Goal: Register for event/course: Register for event/course

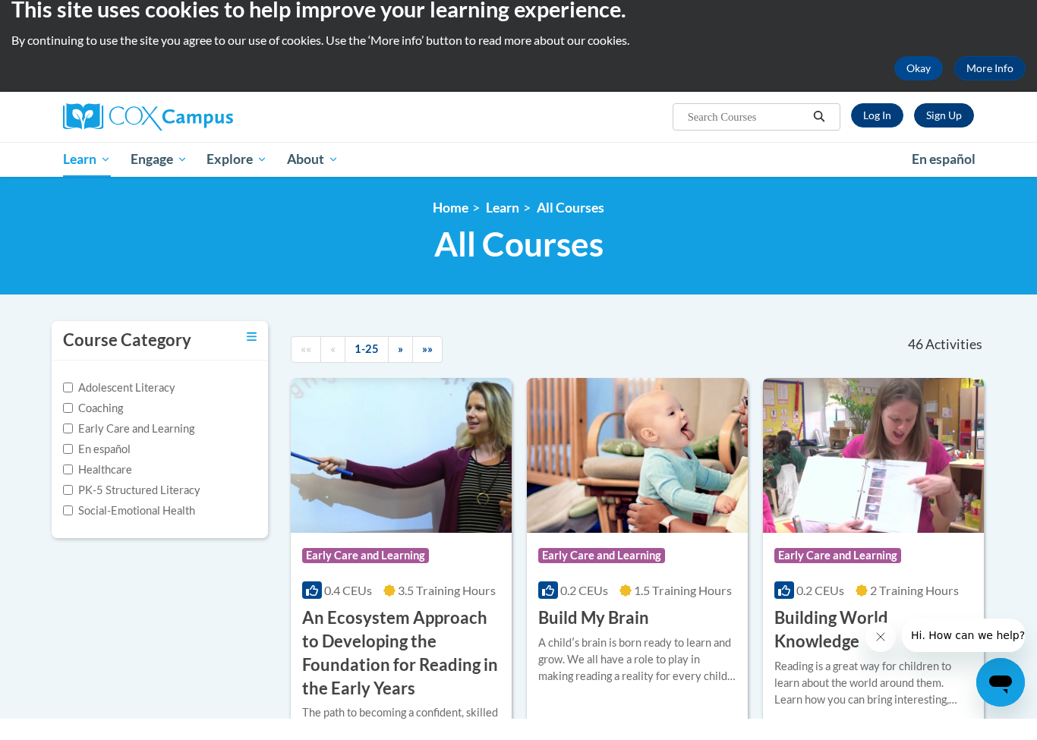
click at [948, 125] on link "Sign Up" at bounding box center [944, 136] width 60 height 24
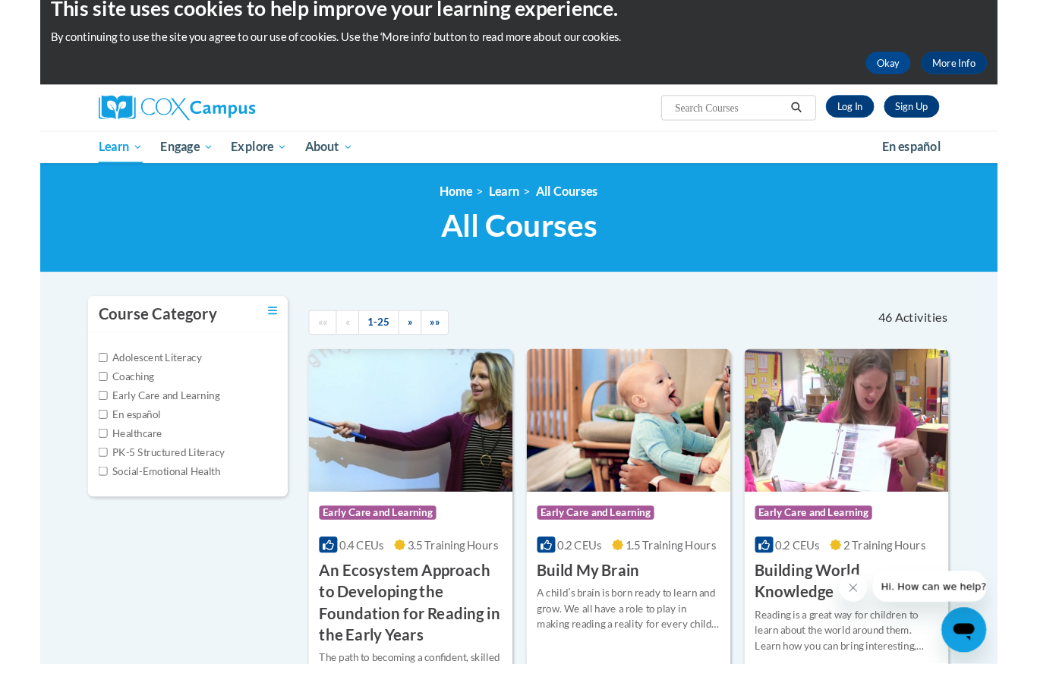
scroll to position [21, 0]
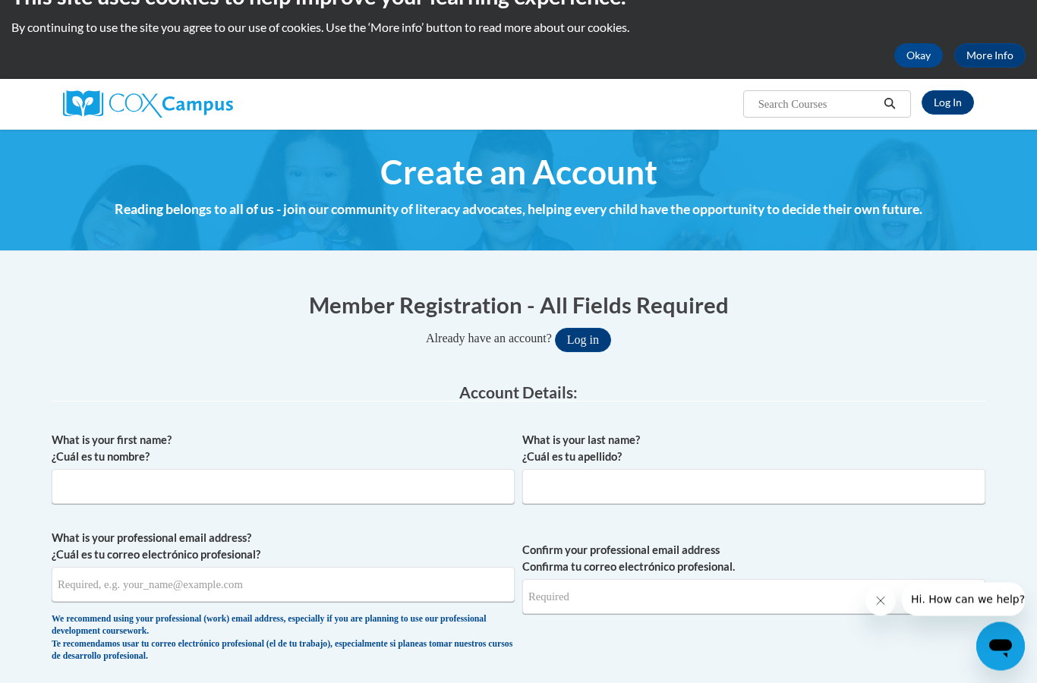
scroll to position [34, 0]
click at [164, 474] on input "What is your first name? ¿Cuál es tu nombre?" at bounding box center [283, 486] width 463 height 35
type input "Anya"
click at [622, 499] on input "What is your last name? ¿Cuál es tu apellido?" at bounding box center [753, 486] width 463 height 35
type input "Nair"
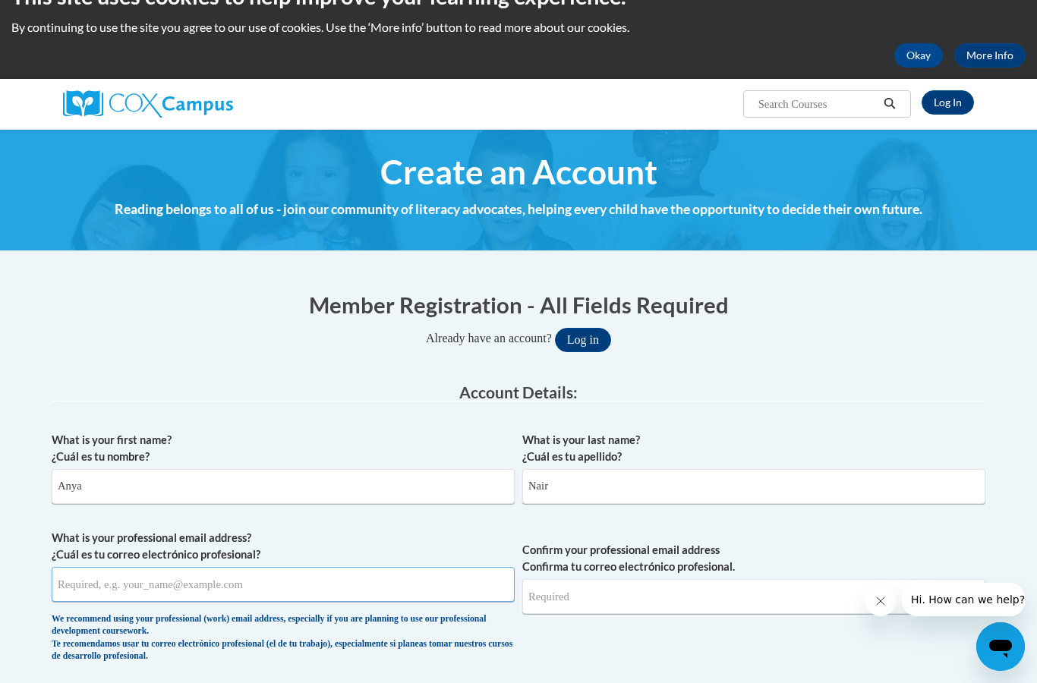
click at [206, 581] on input "What is your professional email address? ¿Cuál es tu correo electrónico profesi…" at bounding box center [283, 584] width 463 height 35
type input "nair.anya27@gmail.com"
click at [586, 602] on input "Confirm your professional email address Confirma tu correo electrónico profesio…" at bounding box center [753, 596] width 463 height 35
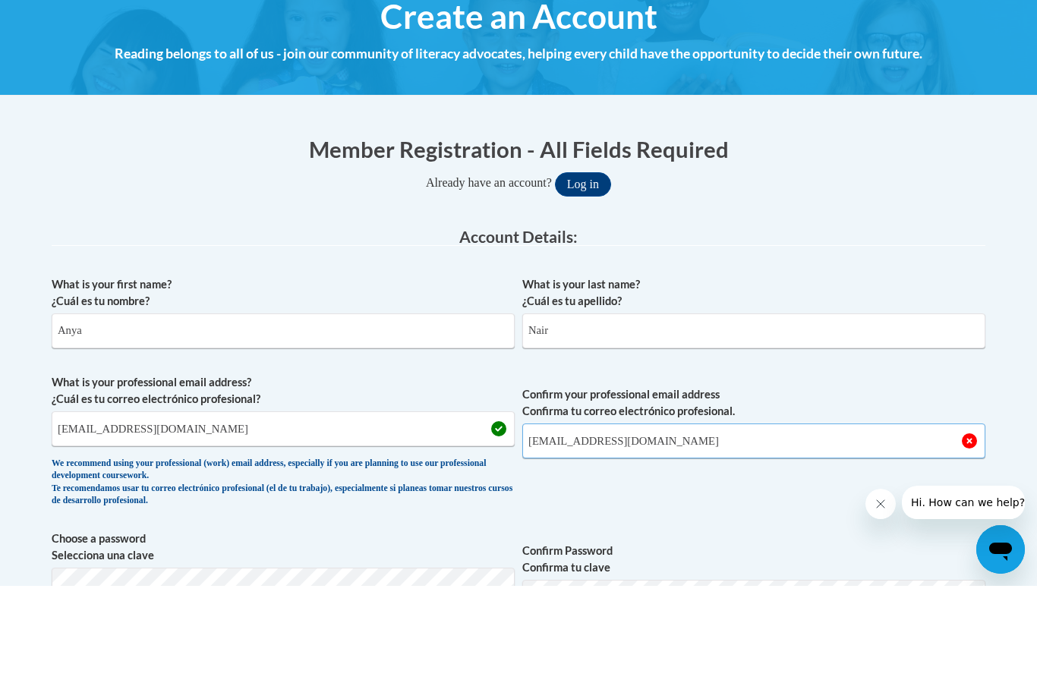
scroll to position [104, 0]
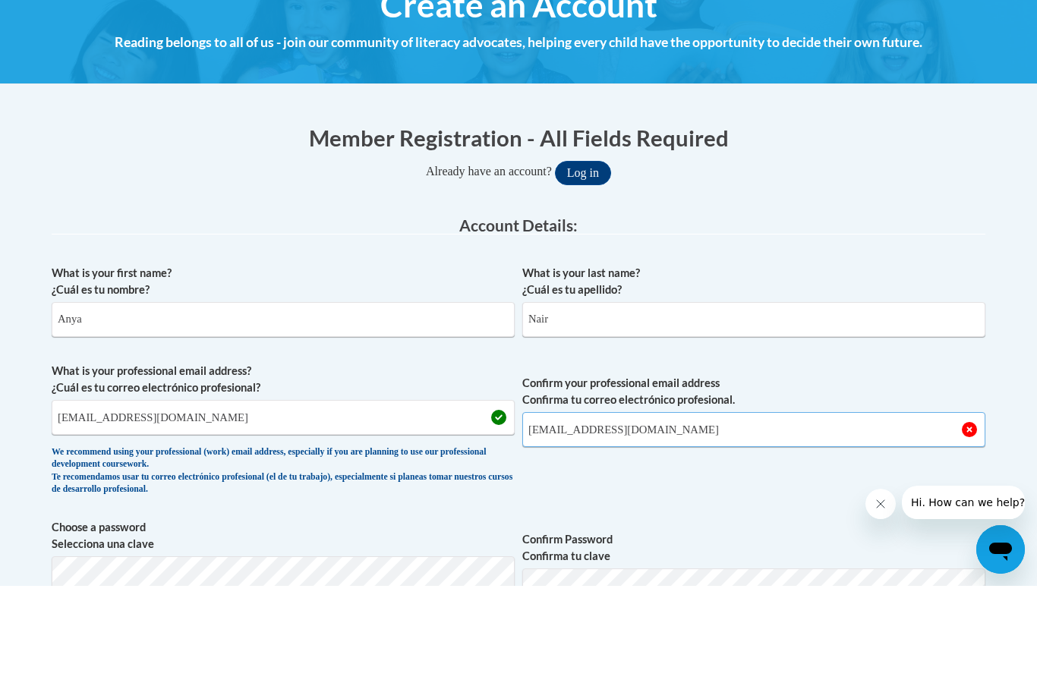
type input "nair.anya27@gmail.com"
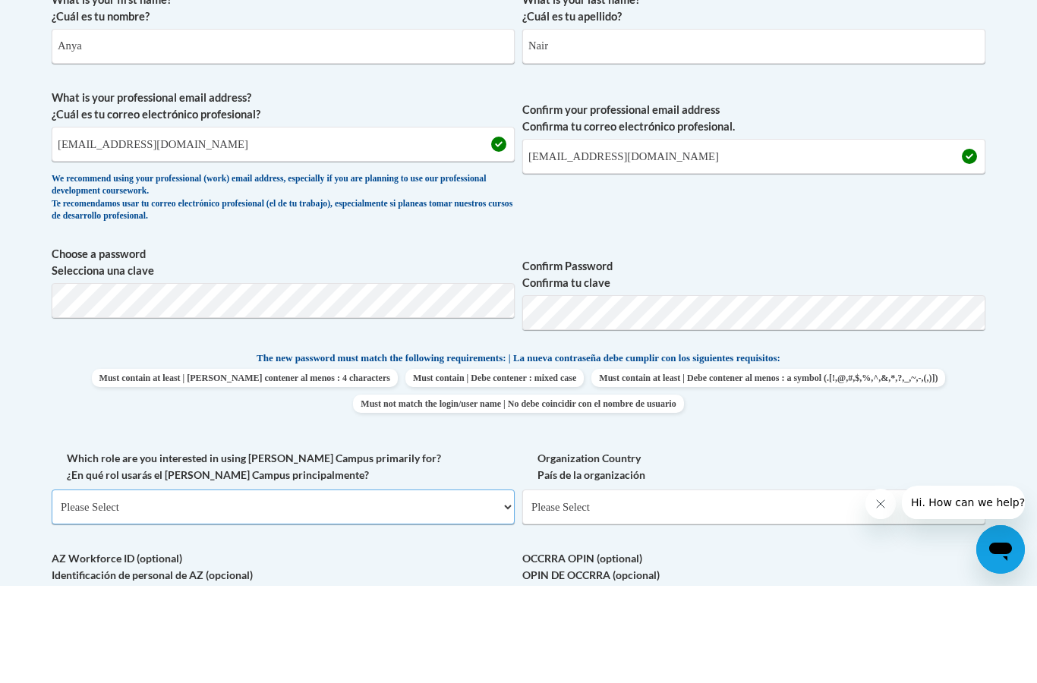
scroll to position [475, 0]
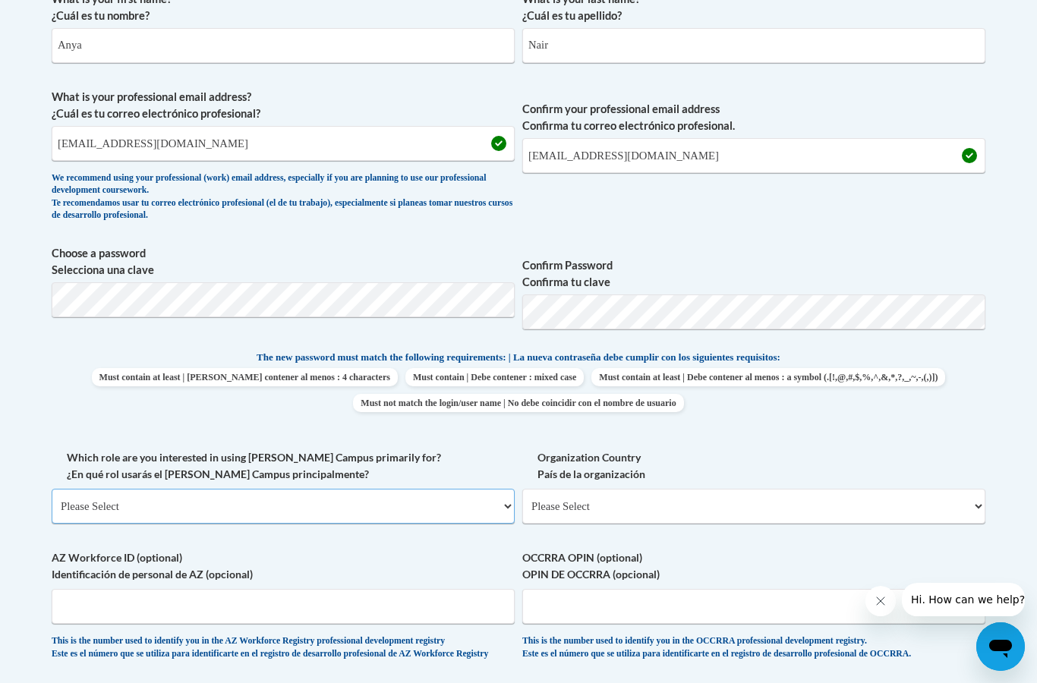
select select "fbf2d438-af2f-41f8-98f1-81c410e29de3"
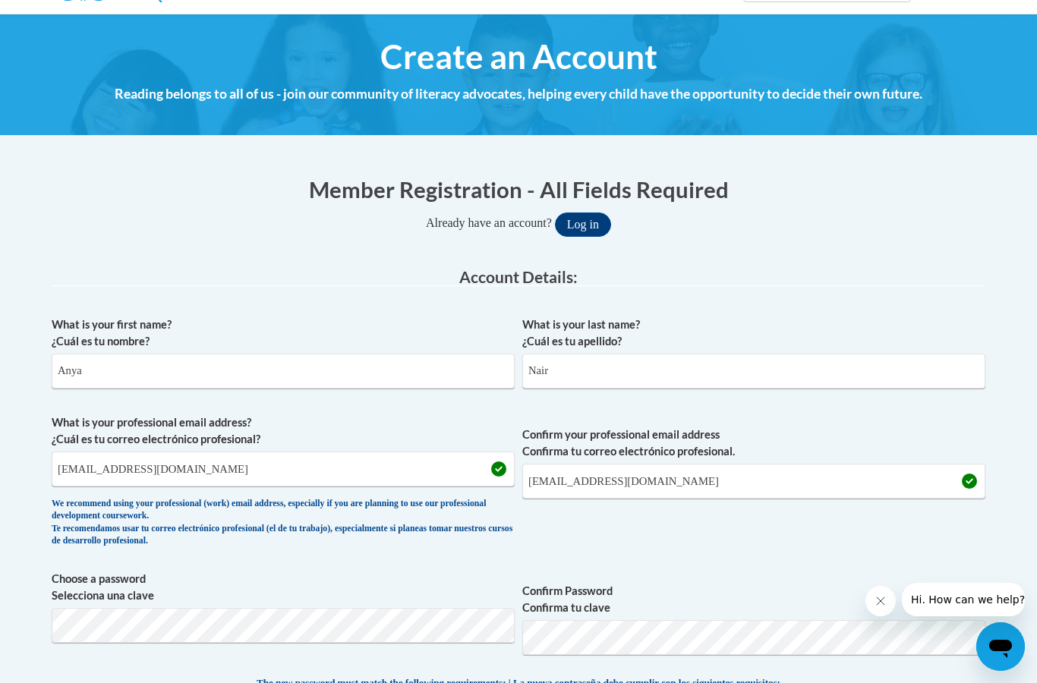
scroll to position [633, 0]
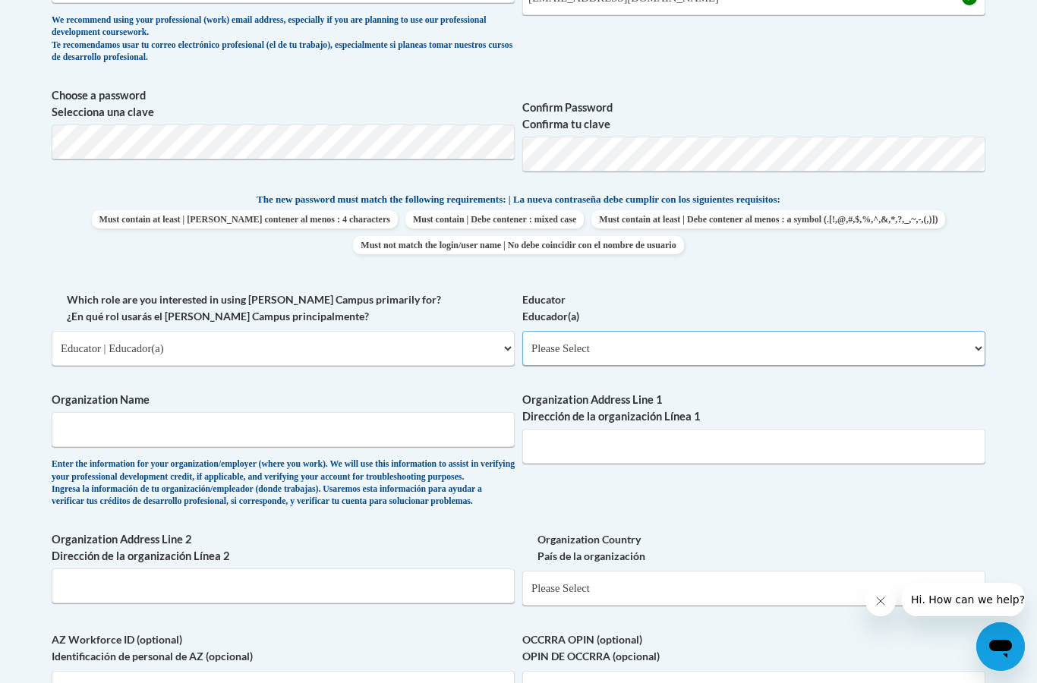
select select "8e40623d-54d0-45cd-9f92-5df65cd3f8cf"
click at [166, 421] on input "Organization Name" at bounding box center [283, 429] width 463 height 35
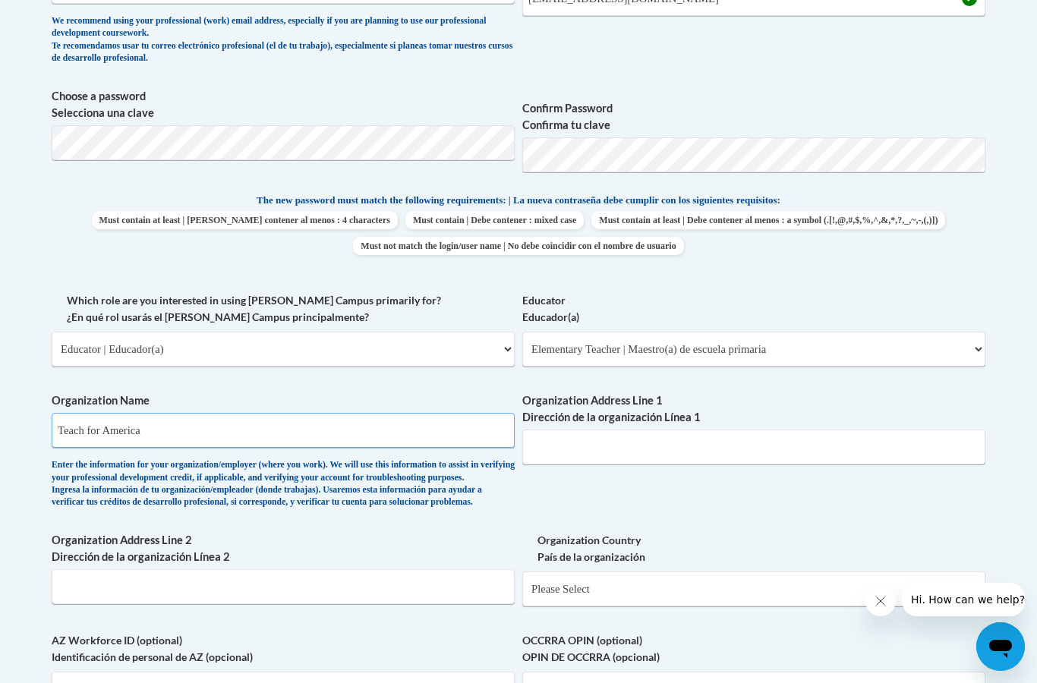
type input "Teach for America"
click at [616, 444] on input "Organization Address Line 1 Dirección de la organización Línea 1" at bounding box center [753, 447] width 463 height 35
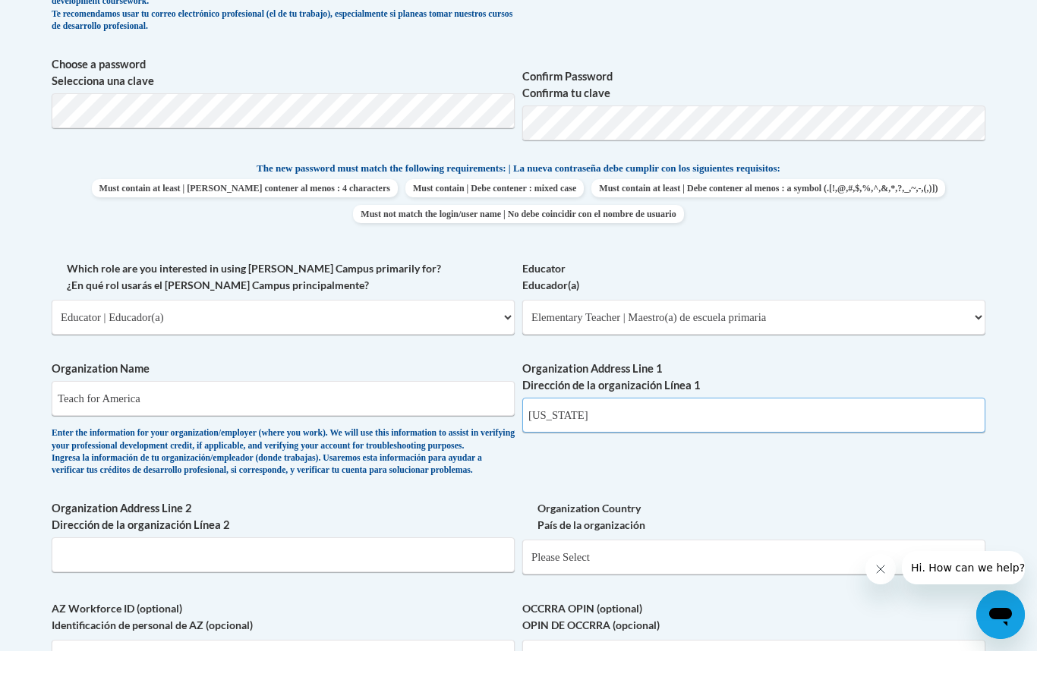
type input "Illinois"
click at [303, 569] on input "Organization Address Line 2 Dirección de la organización Línea 2" at bounding box center [283, 586] width 463 height 35
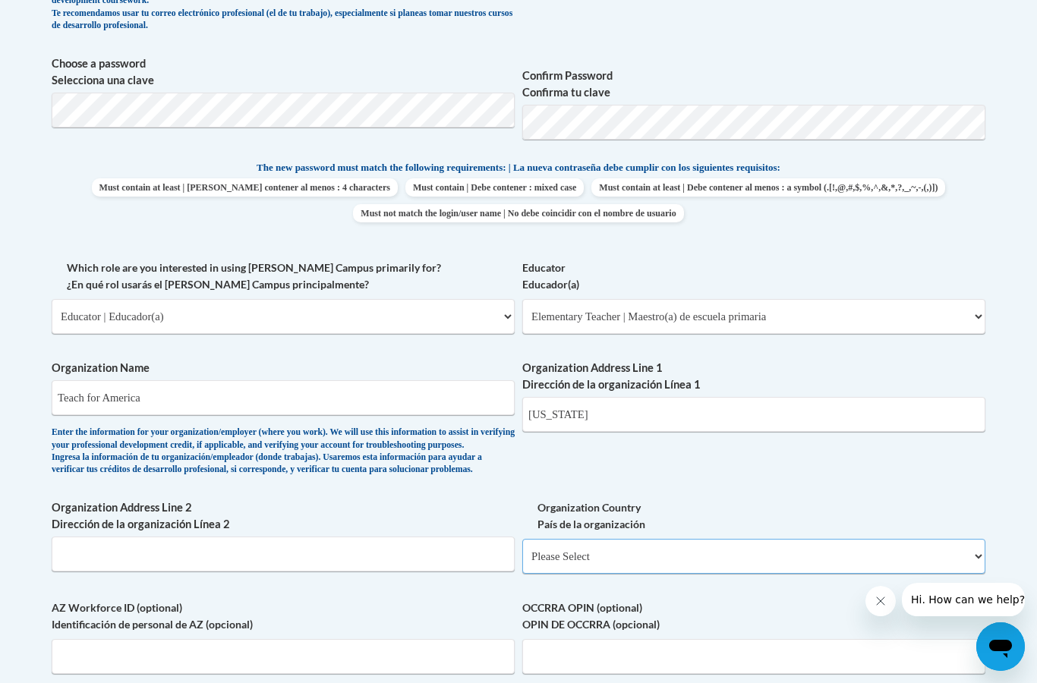
select select "ad49bcad-a171-4b2e-b99c-48b446064914"
select select
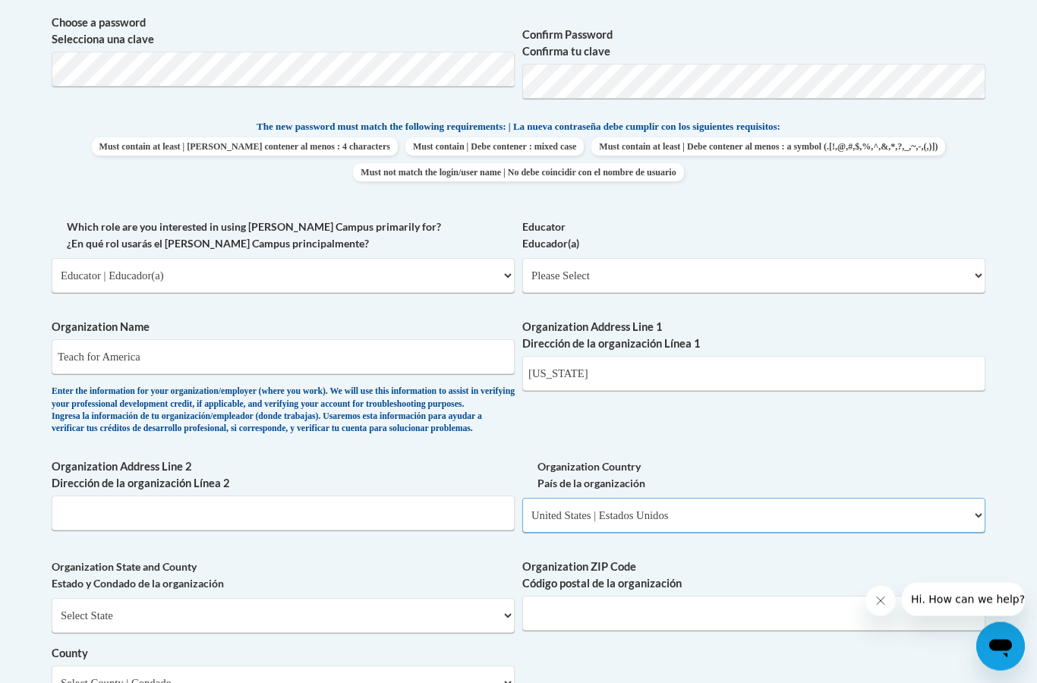
scroll to position [707, 0]
select select "[US_STATE]"
click at [582, 355] on input "[US_STATE]" at bounding box center [753, 372] width 463 height 35
click at [582, 355] on input "Illinois" at bounding box center [753, 372] width 463 height 35
click at [583, 356] on input "Illinois" at bounding box center [753, 372] width 463 height 35
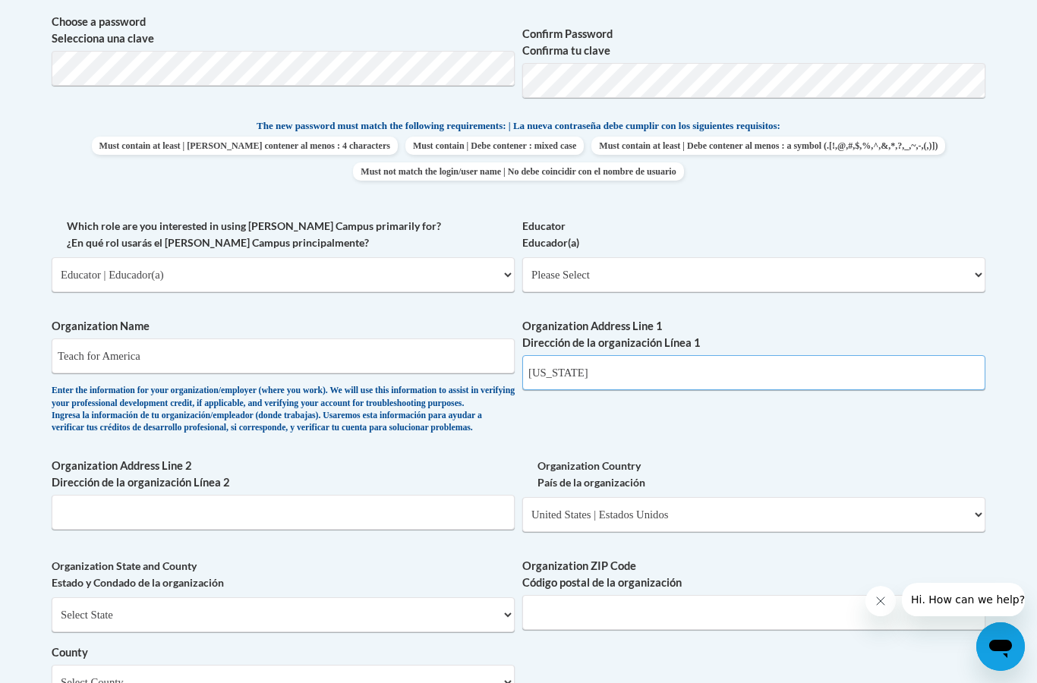
drag, startPoint x: 583, startPoint y: 356, endPoint x: 526, endPoint y: 356, distance: 56.9
click at [526, 356] on input "Illinois" at bounding box center [753, 372] width 463 height 35
click at [422, 458] on label "Organization Address Line 2 Dirección de la organización Línea 2" at bounding box center [283, 474] width 463 height 33
click at [422, 495] on input "Organization Address Line 2 Dirección de la organización Línea 2" at bounding box center [283, 512] width 463 height 35
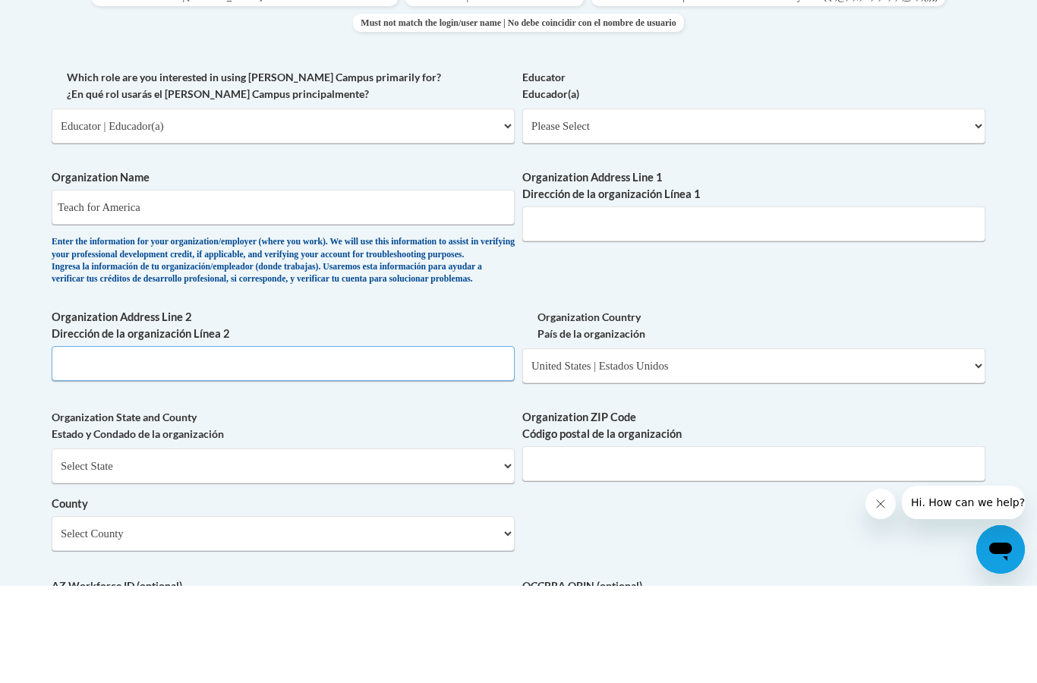
scroll to position [760, 0]
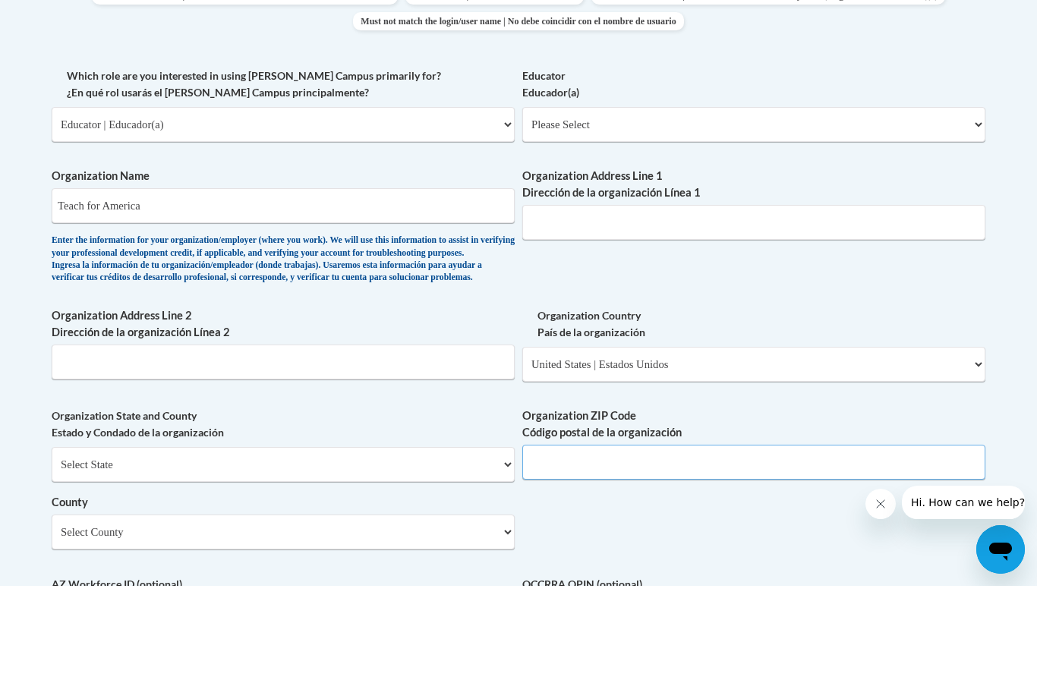
click at [550, 542] on input "Organization ZIP Code Código postal de la organización" at bounding box center [753, 559] width 463 height 35
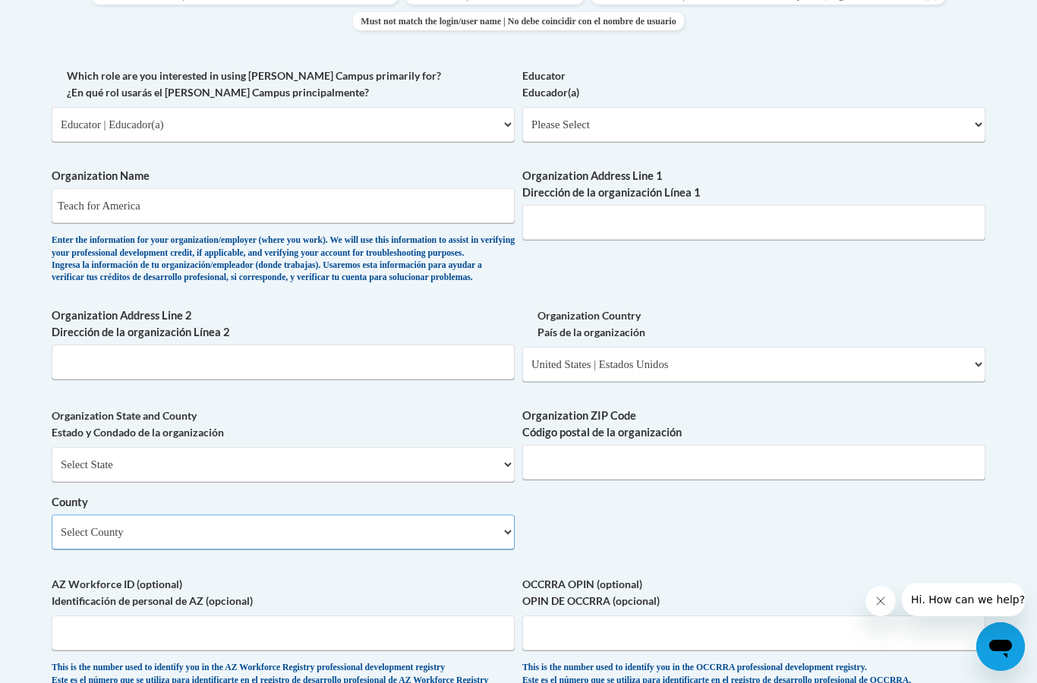
select select "Champaign"
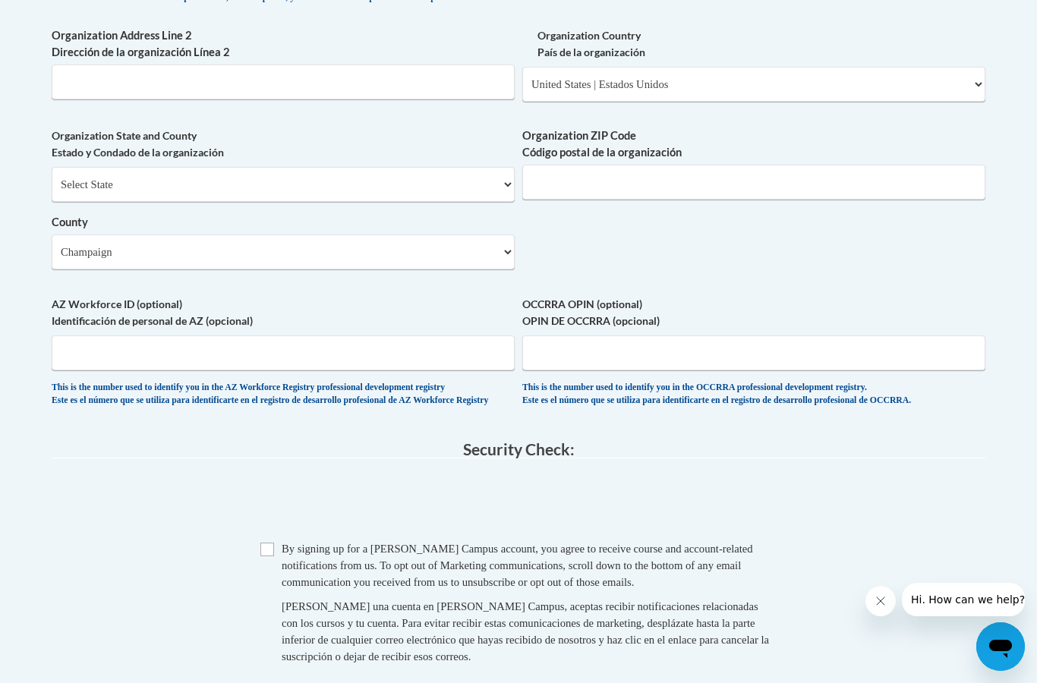
scroll to position [1156, 0]
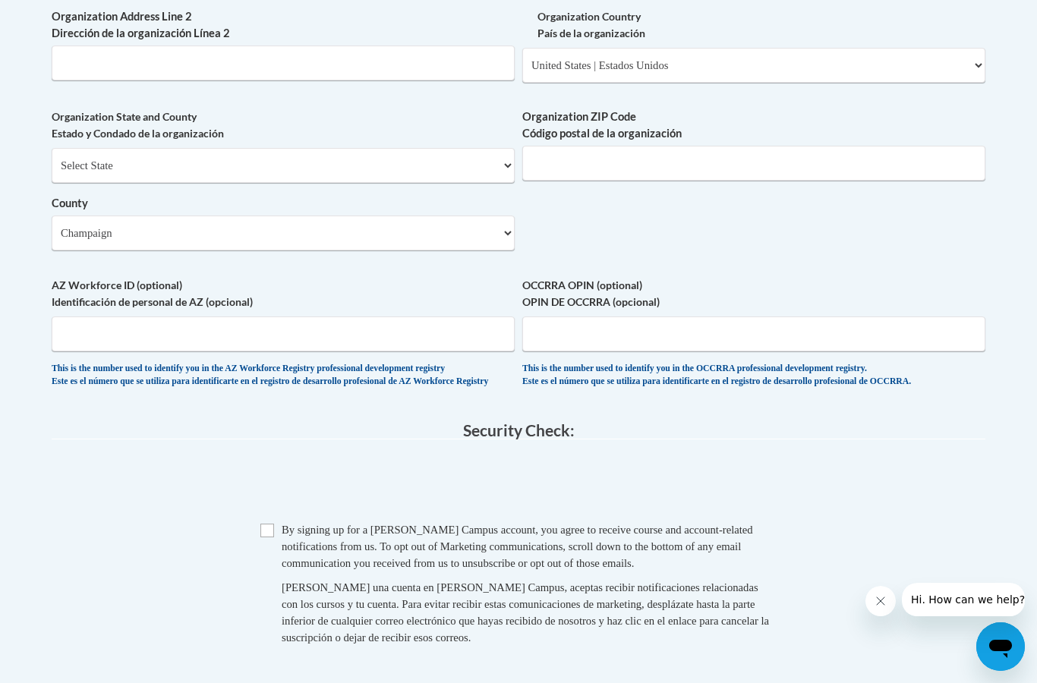
click at [267, 524] on input "Checkbox" at bounding box center [267, 531] width 14 height 14
checkbox input "true"
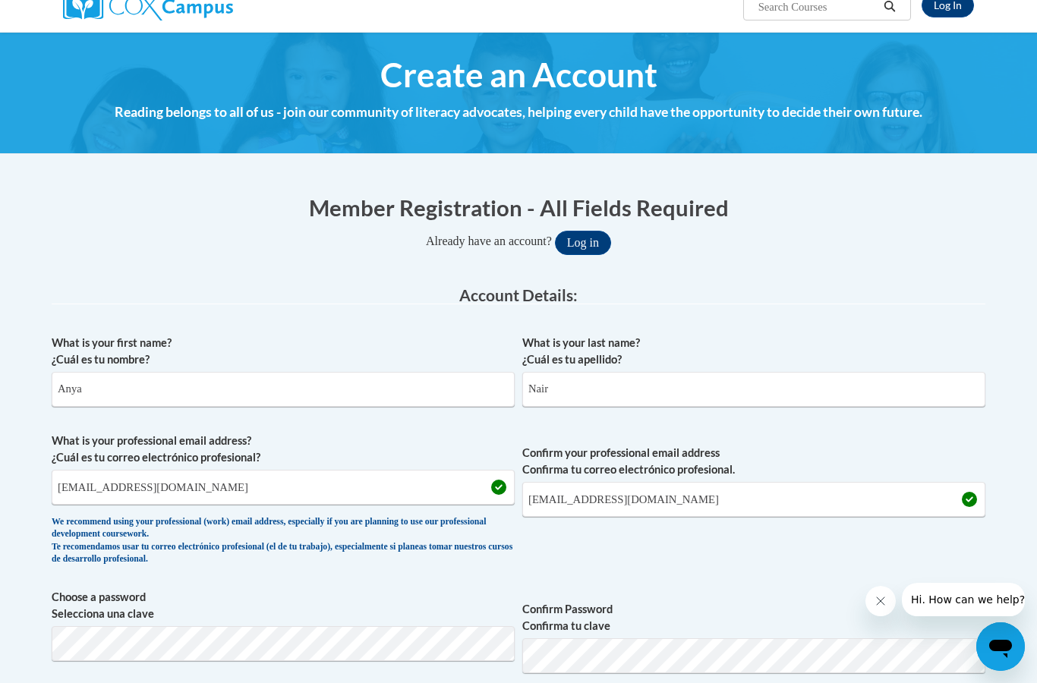
scroll to position [0, 0]
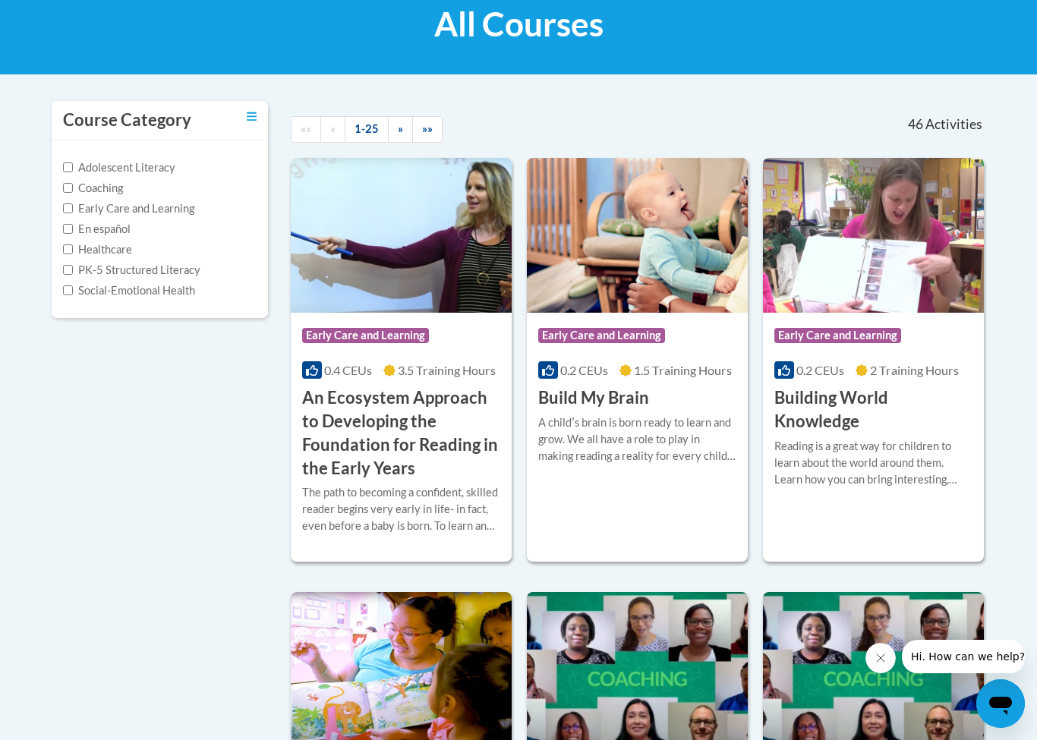
scroll to position [242, 0]
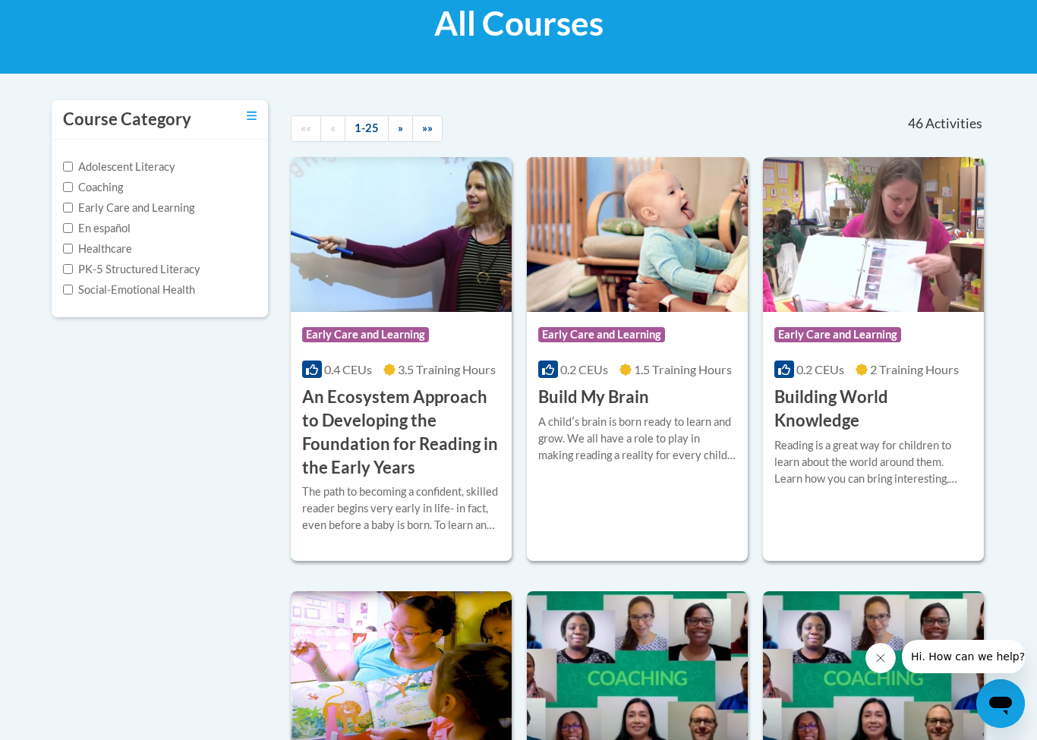
click at [440, 467] on h3 "An Ecosystem Approach to Developing the Foundation for Reading in the Early Yea…" at bounding box center [401, 432] width 198 height 93
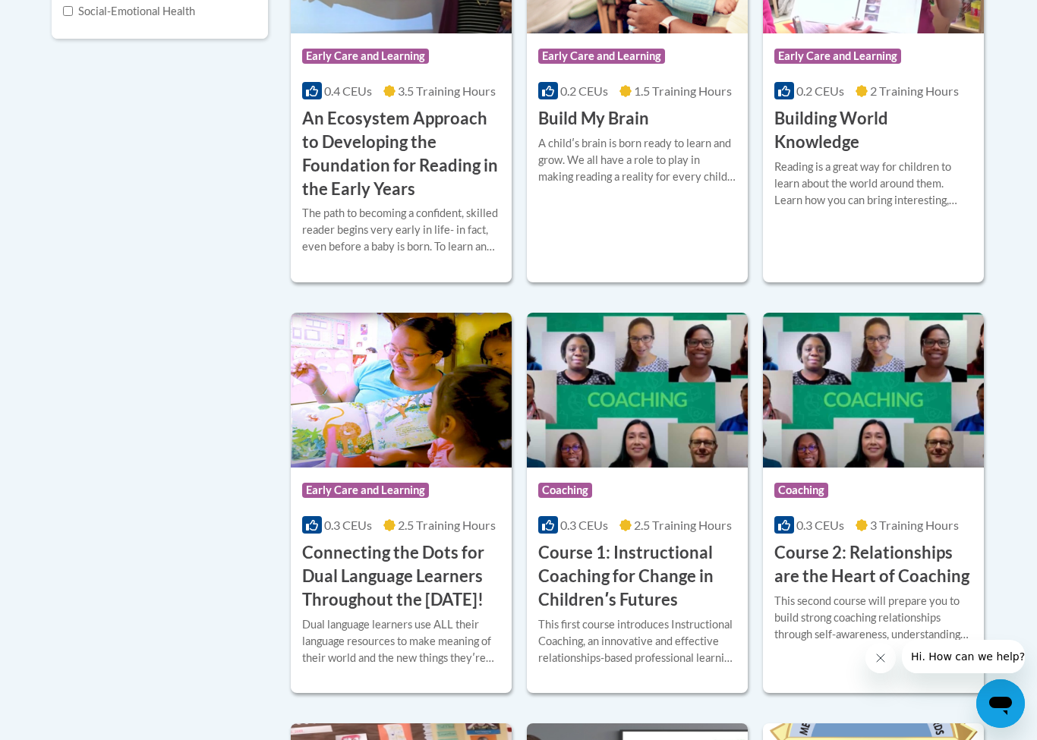
scroll to position [662, 0]
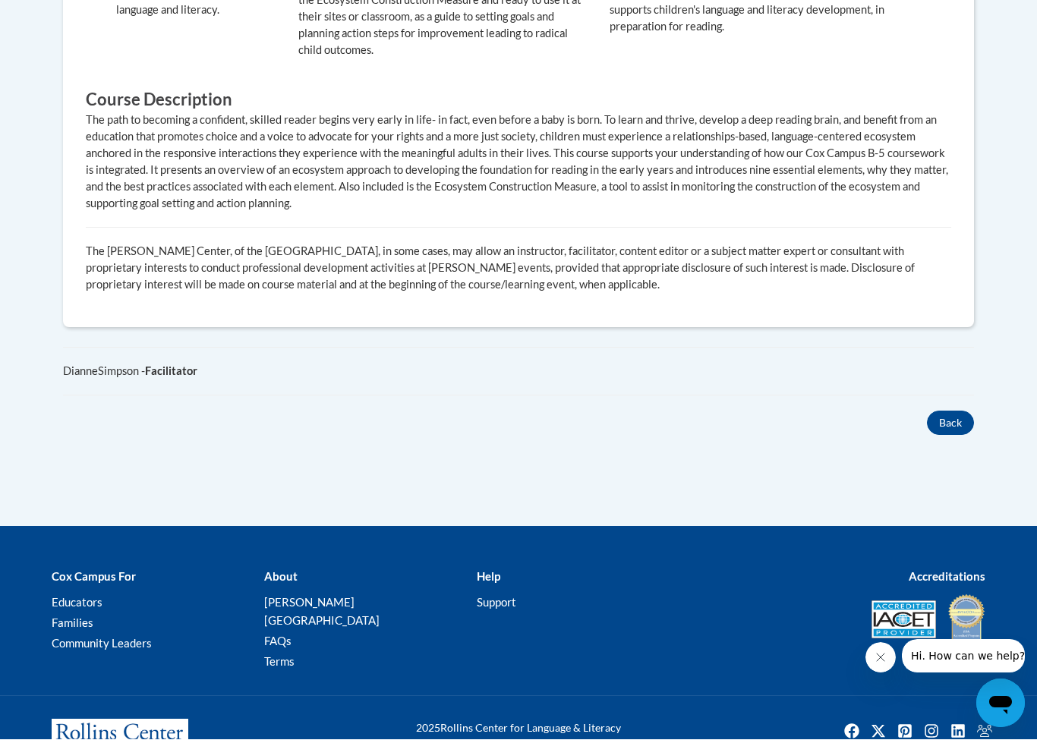
scroll to position [1046, 0]
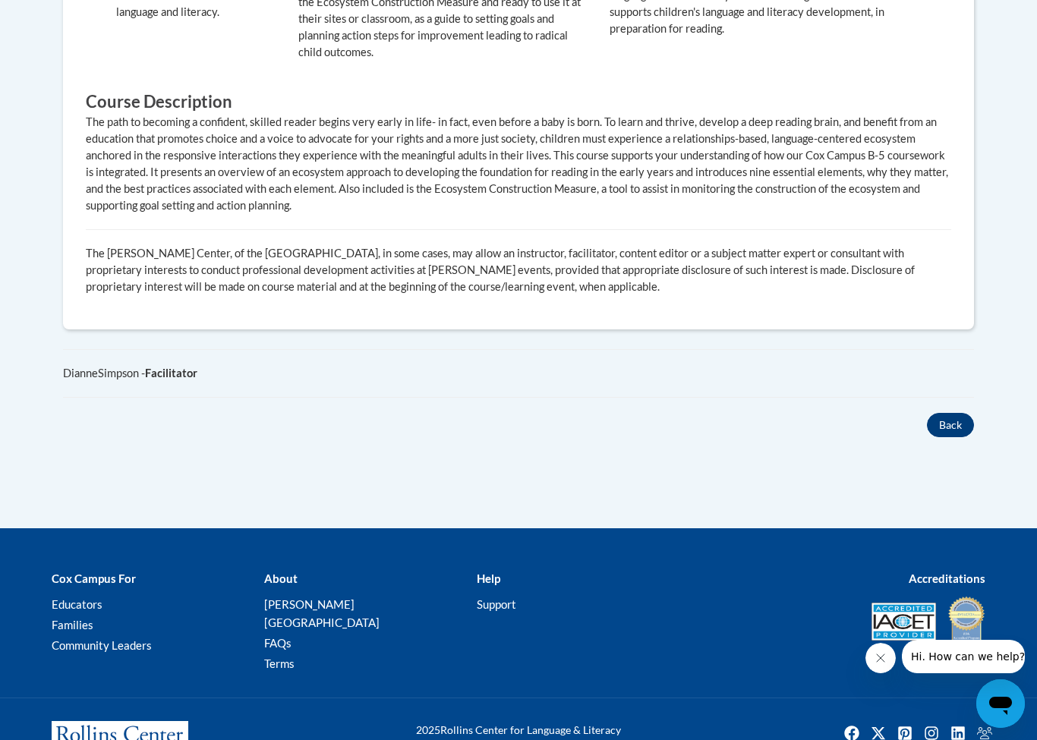
click at [941, 413] on button "Back" at bounding box center [950, 425] width 47 height 24
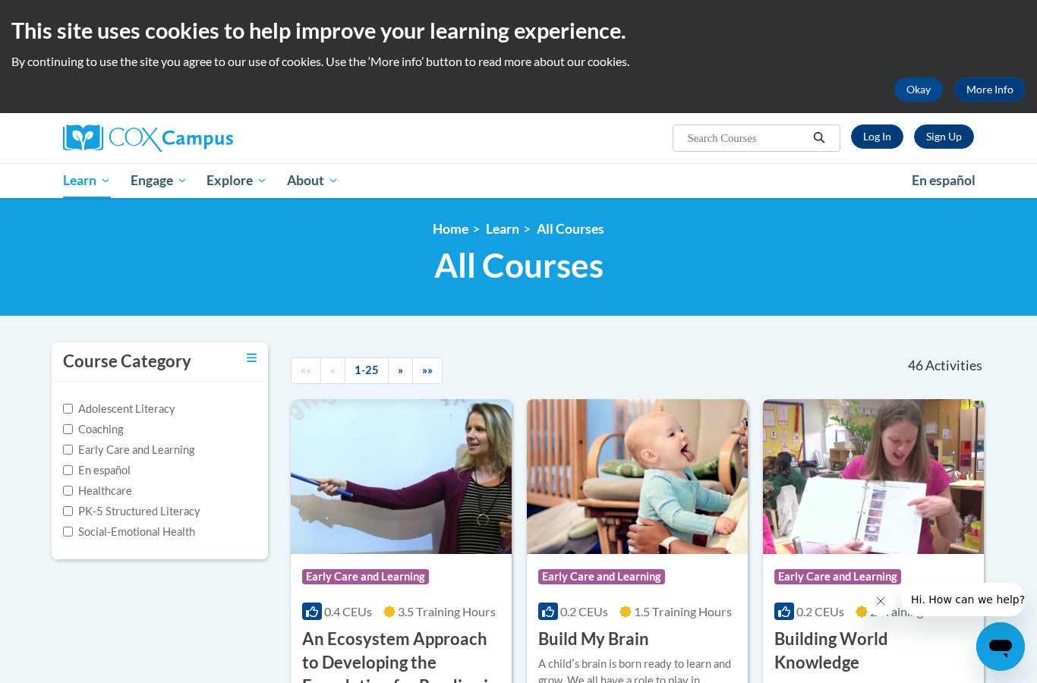
click at [730, 141] on input "Search..." at bounding box center [746, 138] width 121 height 18
paste input "ystematic and Explicit Phonics Instruction"
type input "ystematic and Explicit Phonics Instruction"
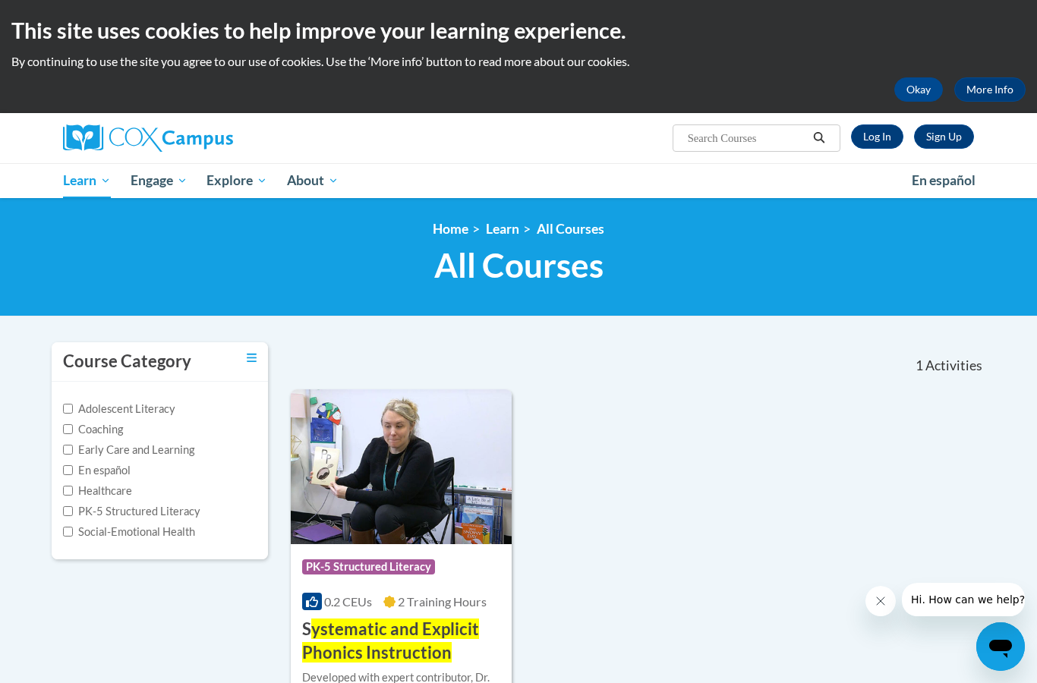
type input "ystematic and Explicit Phonics Instruction"
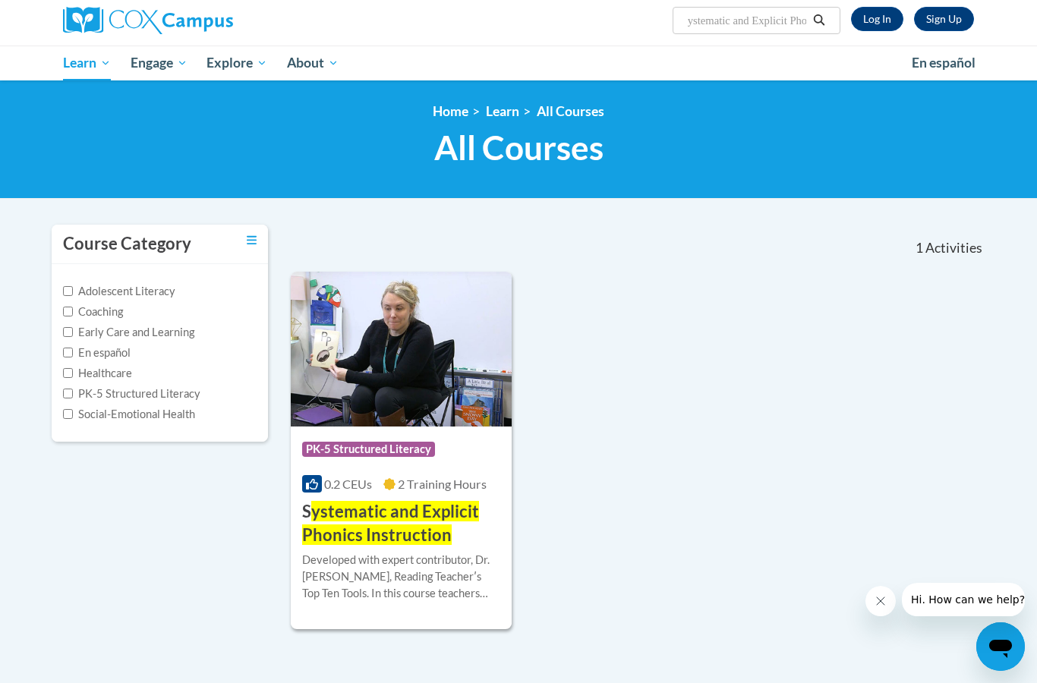
scroll to position [119, 0]
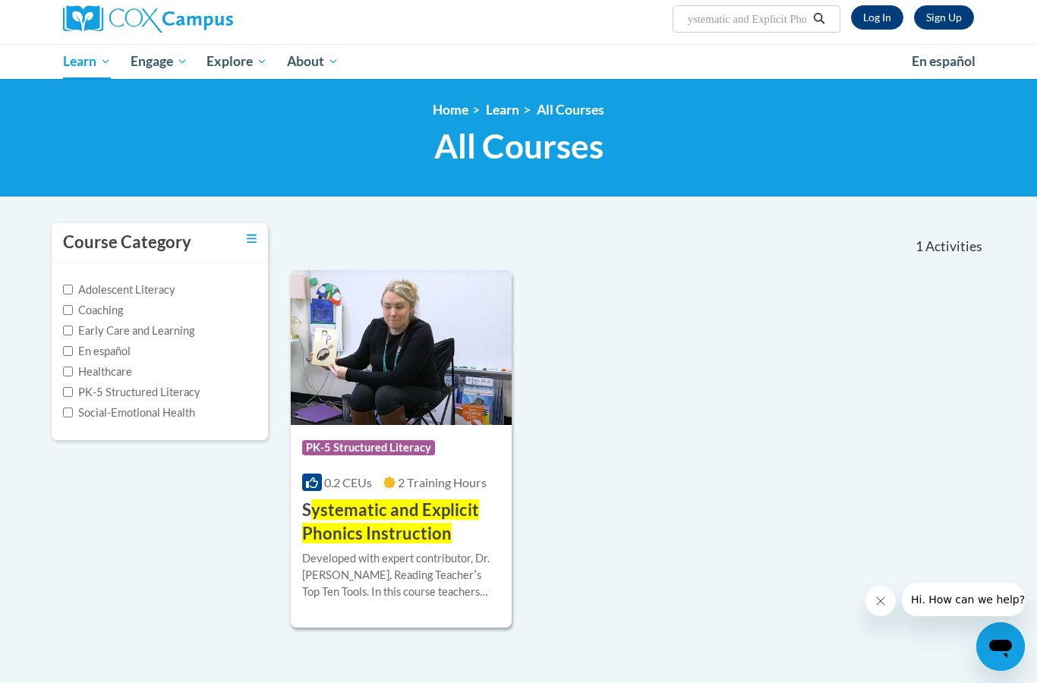
click at [470, 521] on h3 "S ystematic and Explicit Phonics Instruction" at bounding box center [401, 522] width 198 height 47
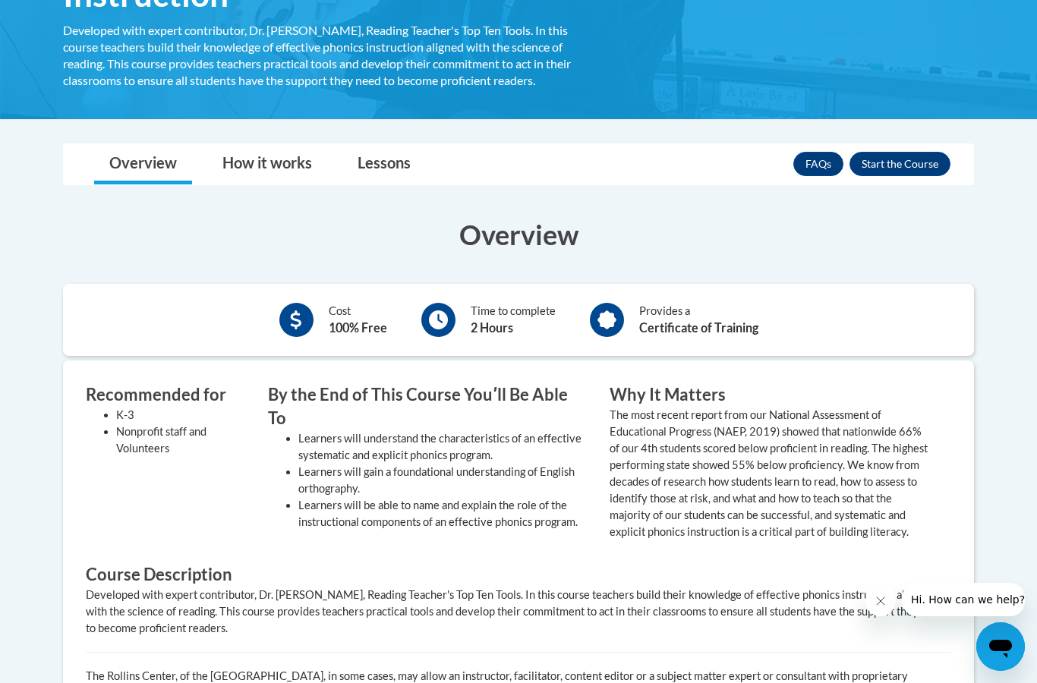
scroll to position [328, 0]
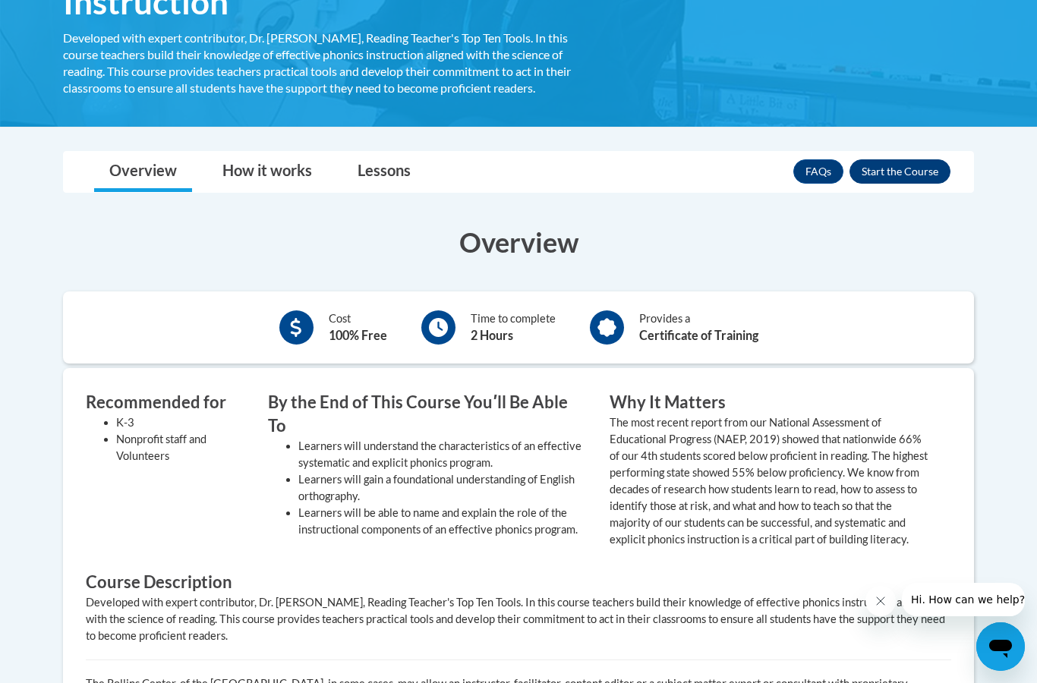
click at [874, 172] on button "Enroll" at bounding box center [899, 171] width 101 height 24
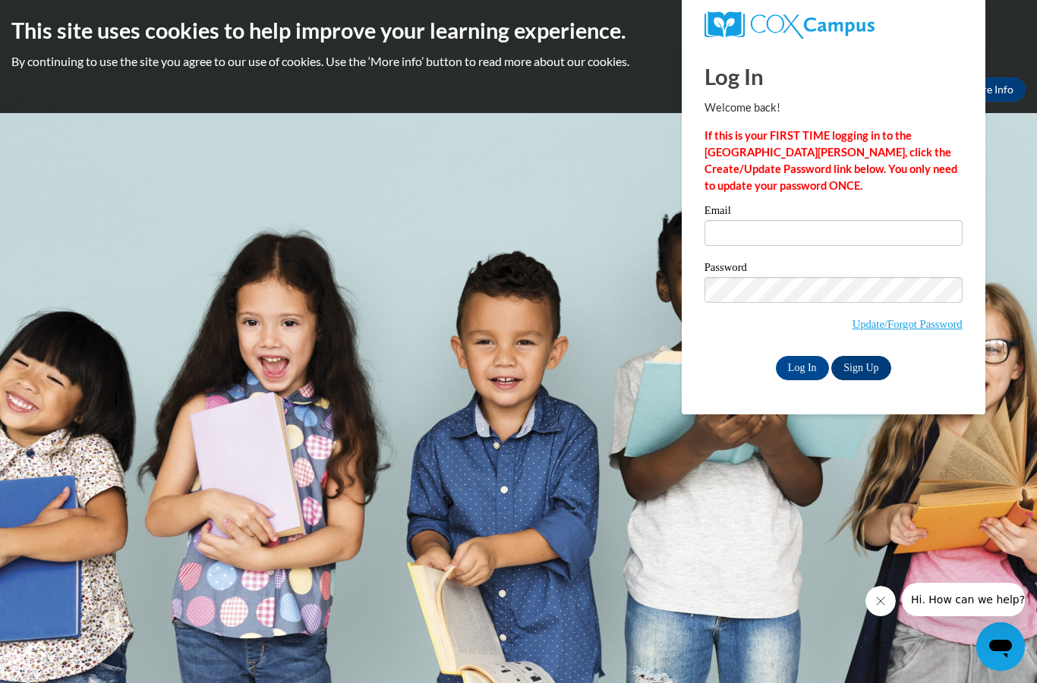
click at [853, 361] on link "Sign Up" at bounding box center [860, 368] width 59 height 24
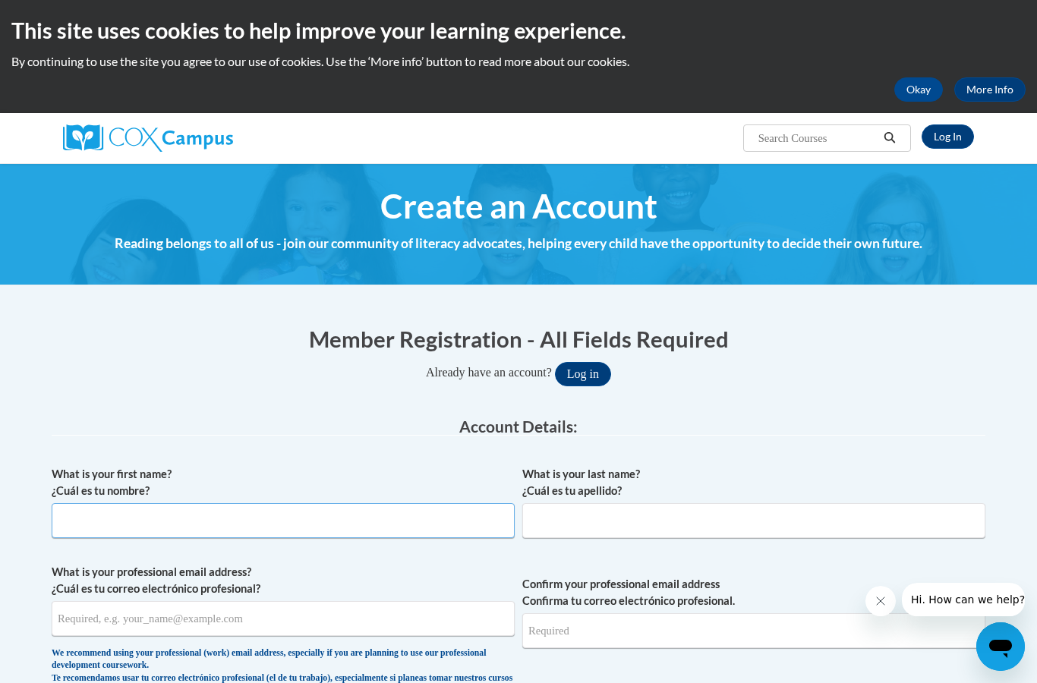
click at [295, 525] on input "What is your first name? ¿Cuál es tu nombre?" at bounding box center [283, 520] width 463 height 35
type input "Anya"
click at [609, 513] on input "What is your last name? ¿Cuál es tu apellido?" at bounding box center [753, 520] width 463 height 35
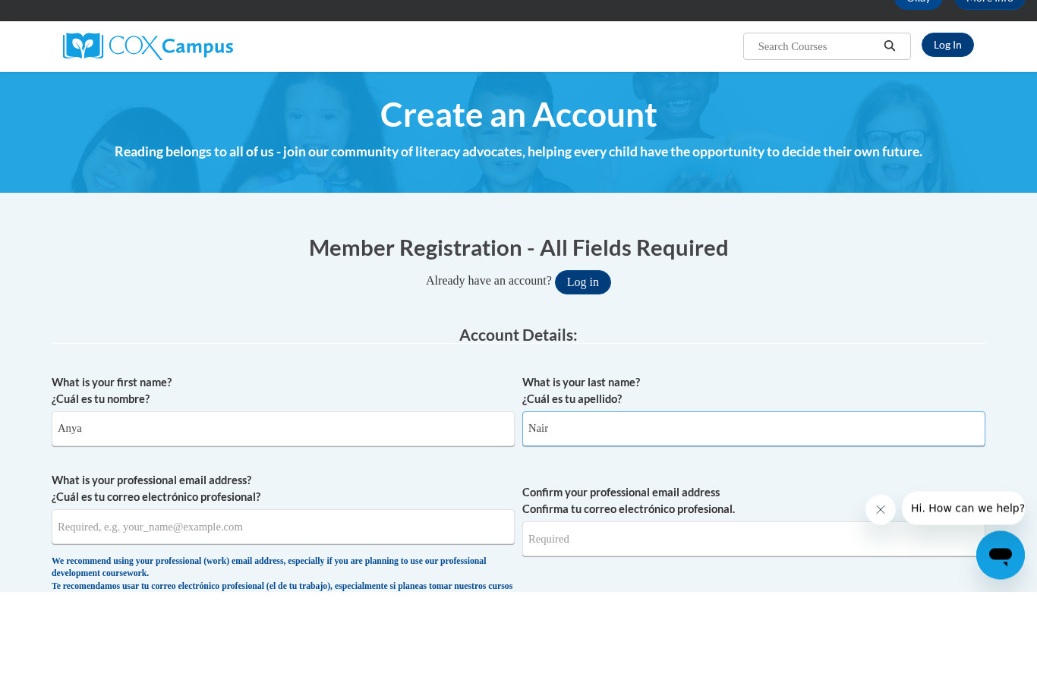
scroll to position [5, 0]
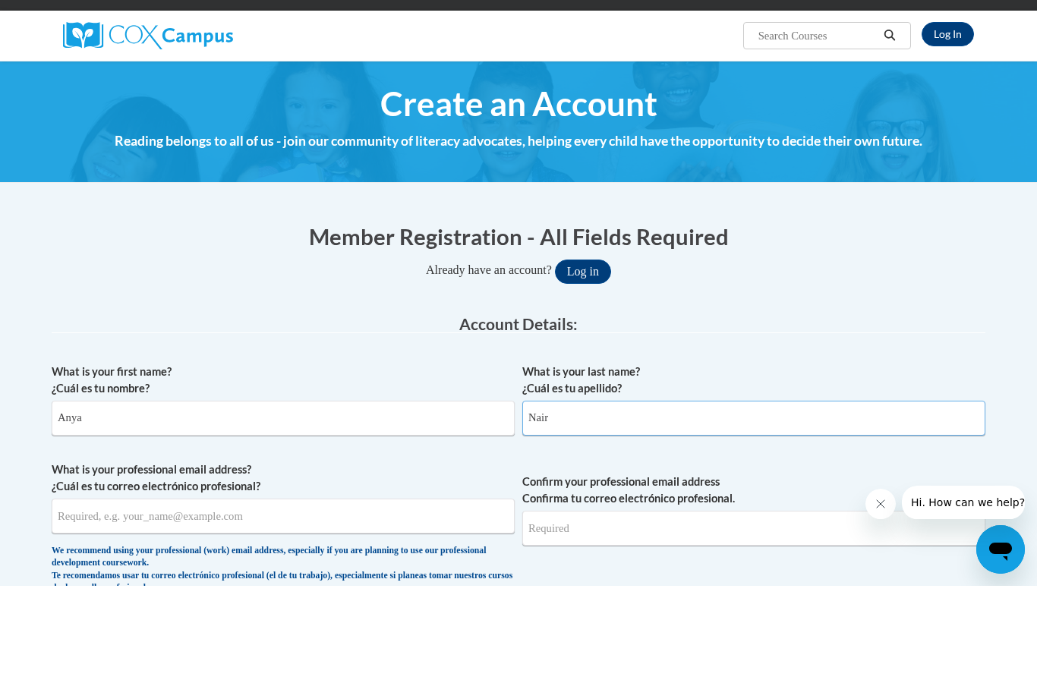
type input "Nair"
click at [291, 596] on input "What is your professional email address? ¿Cuál es tu correo electrónico profesi…" at bounding box center [283, 613] width 463 height 35
type input "nair.anya27@gmail.com"
click at [570, 559] on span "Confirm your professional email address Confirma tu correo electrónico profesio…" at bounding box center [753, 629] width 463 height 140
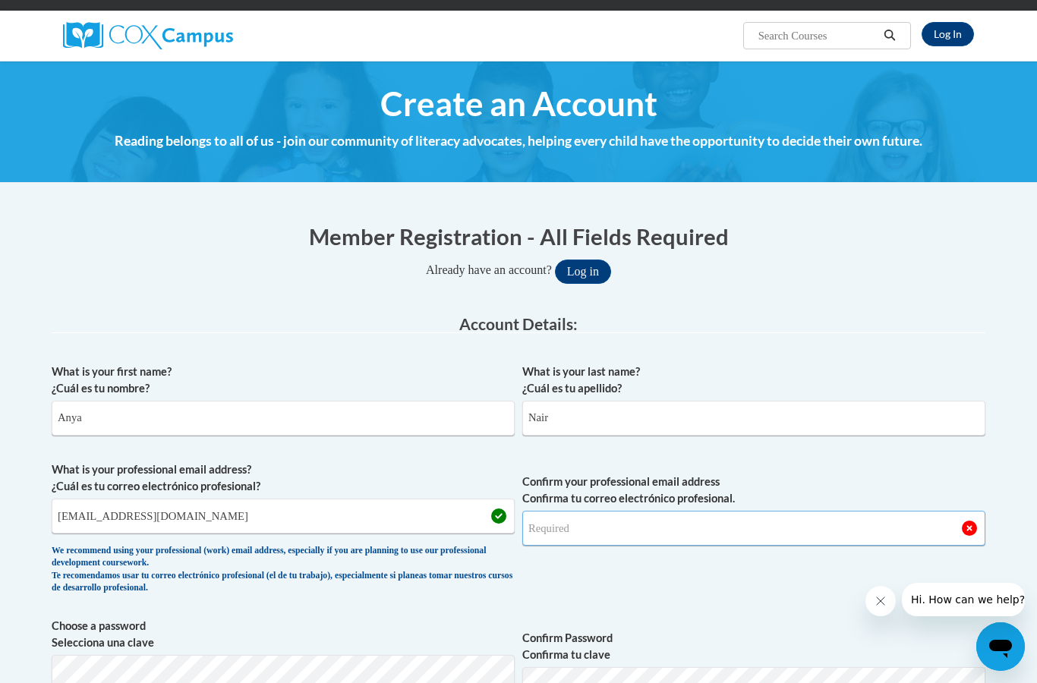
drag, startPoint x: 553, startPoint y: 540, endPoint x: 553, endPoint y: 521, distance: 19.0
click at [553, 540] on input "Confirm your professional email address Confirma tu correo electrónico profesio…" at bounding box center [753, 528] width 463 height 35
type input "n"
type input "N"
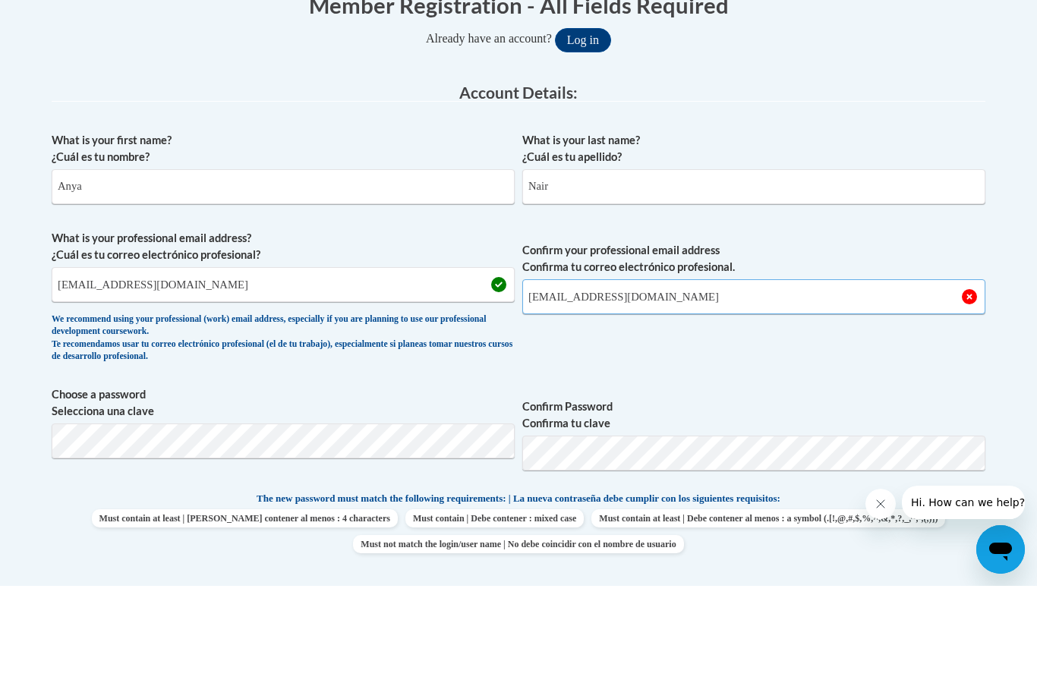
scroll to position [250, 0]
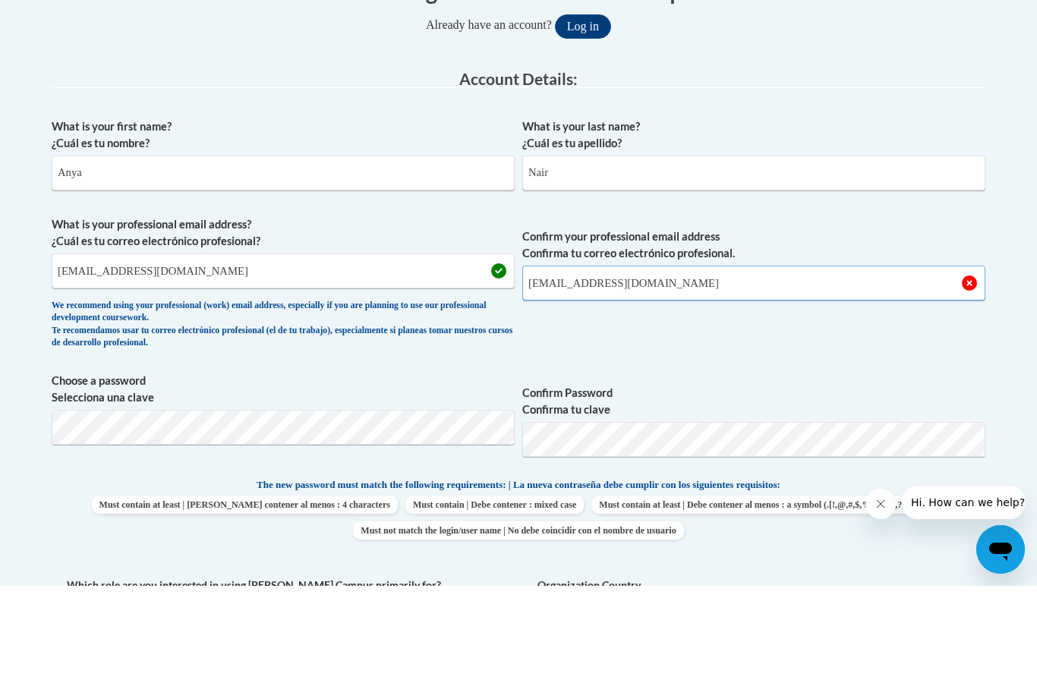
type input "nair.anya27@gmail.com"
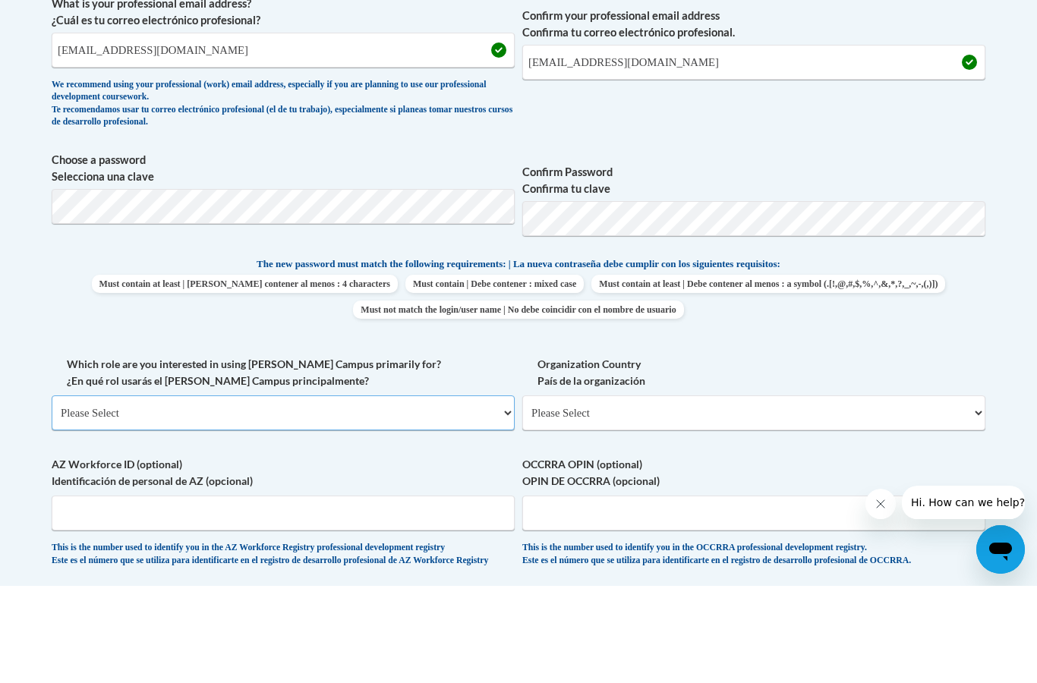
scroll to position [569, 0]
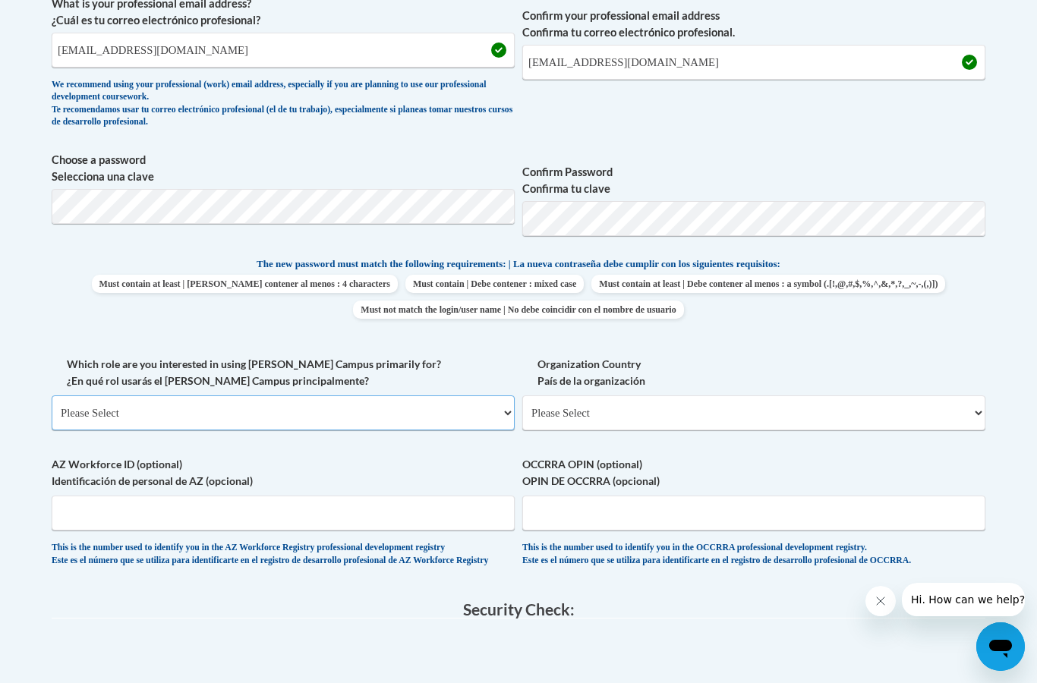
select select "fbf2d438-af2f-41f8-98f1-81c410e29de3"
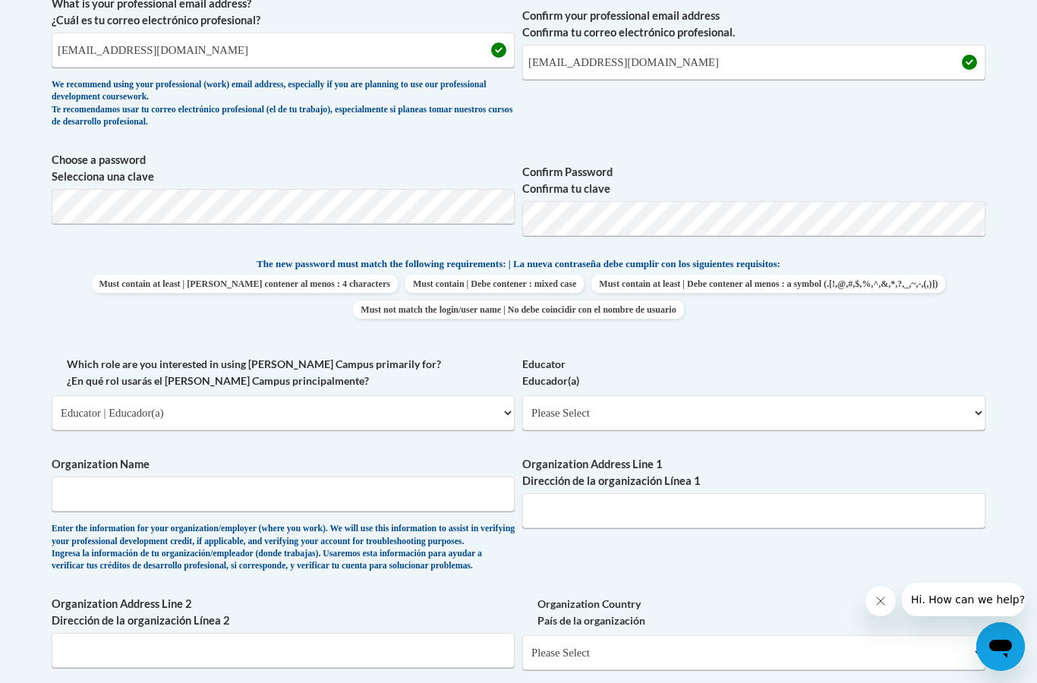
click at [552, 420] on div "Educator Educador(a) Please Select Early Learning/Daycare Teacher/Family Home C…" at bounding box center [753, 399] width 463 height 86
select select "8e40623d-54d0-45cd-9f92-5df65cd3f8cf"
click at [386, 484] on input "Organization Name" at bounding box center [283, 494] width 463 height 35
type input "Teach for America"
click at [661, 506] on input "Organization Address Line 1 Dirección de la organización Línea 1" at bounding box center [753, 510] width 463 height 35
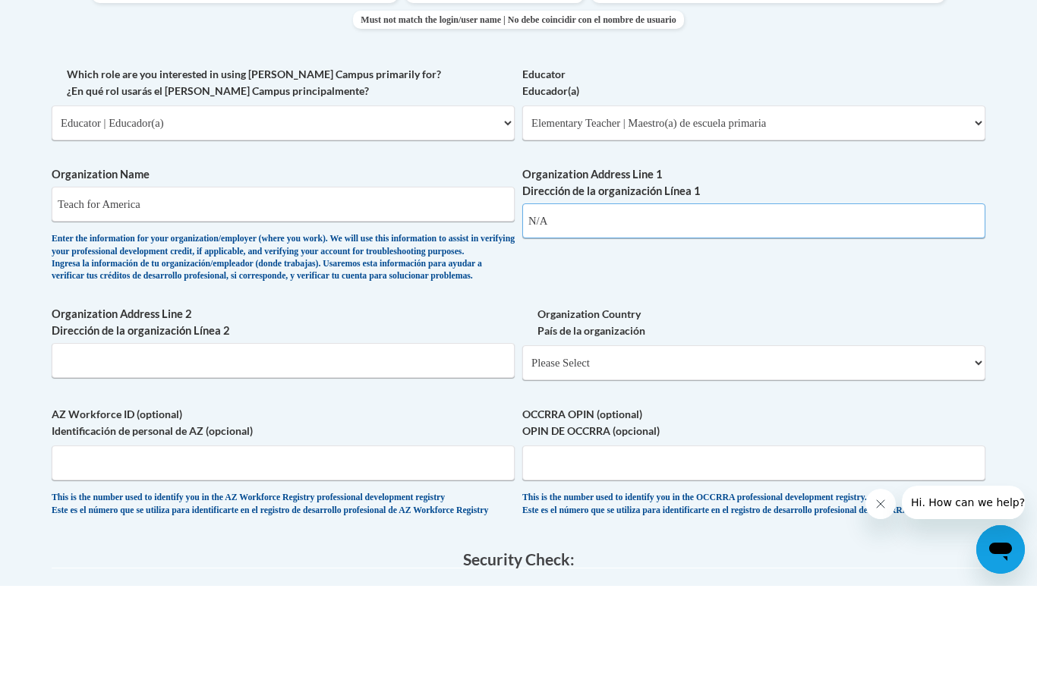
scroll to position [766, 0]
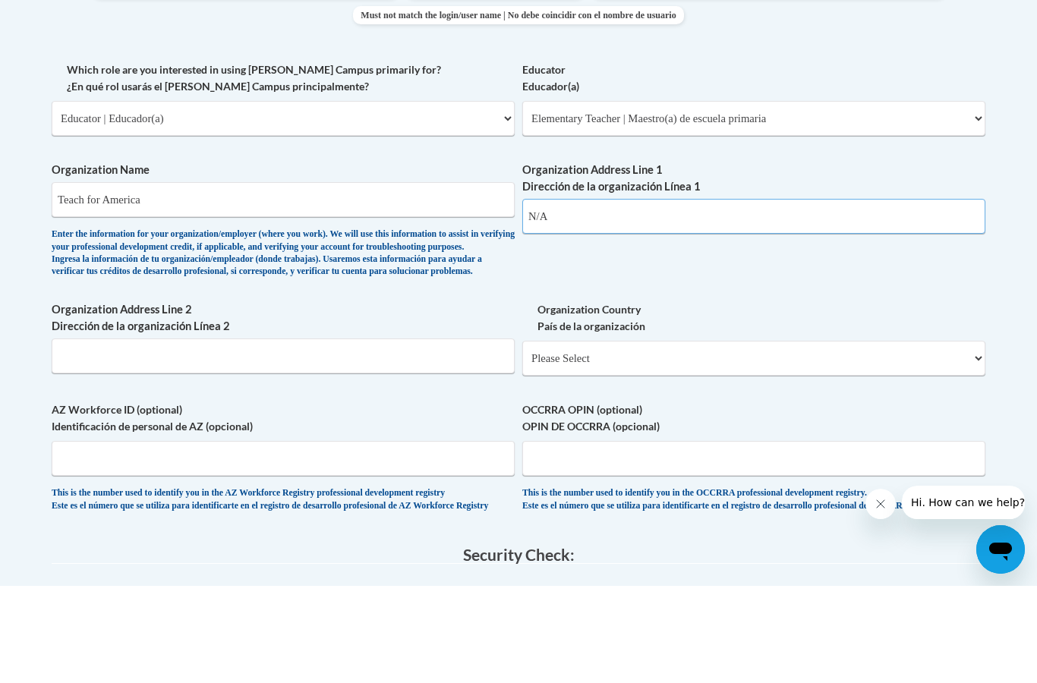
type input "N/A"
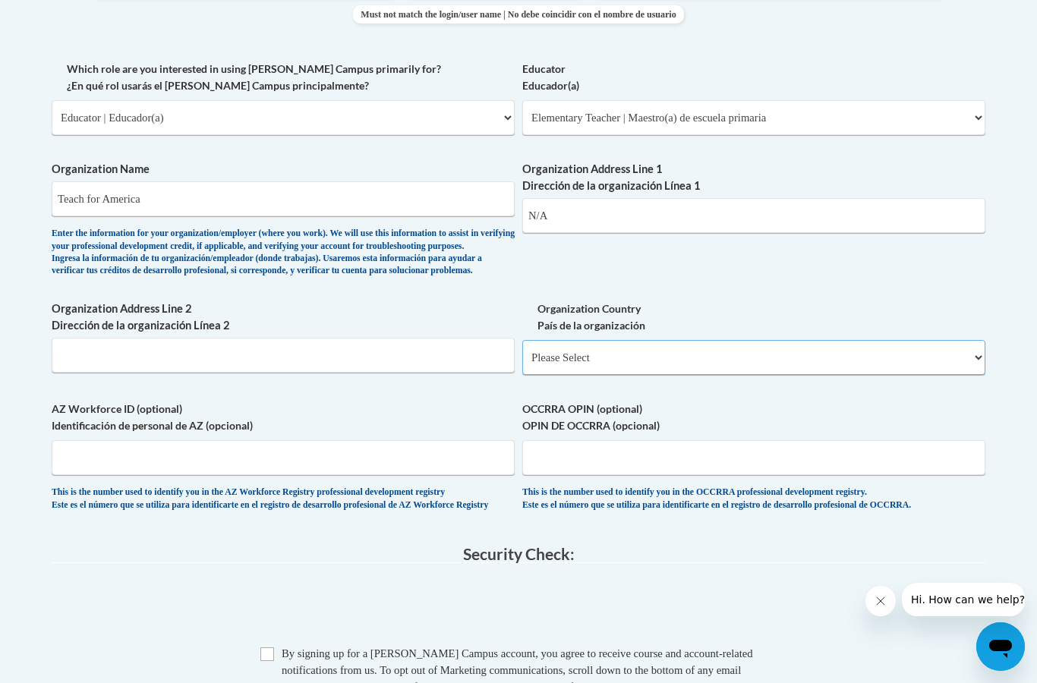
select select "ad49bcad-a171-4b2e-b99c-48b446064914"
select select
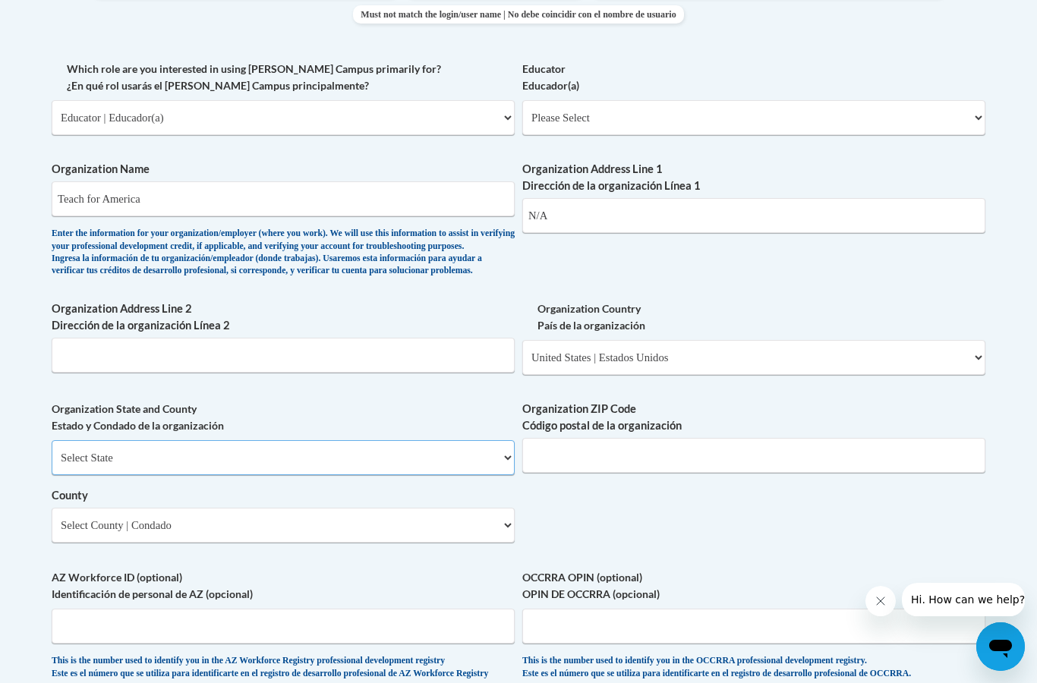
select select "Illinois"
click at [211, 511] on div "Organization State and County Estado y Condado de la organización Select State …" at bounding box center [283, 477] width 463 height 153
select select "Champaign"
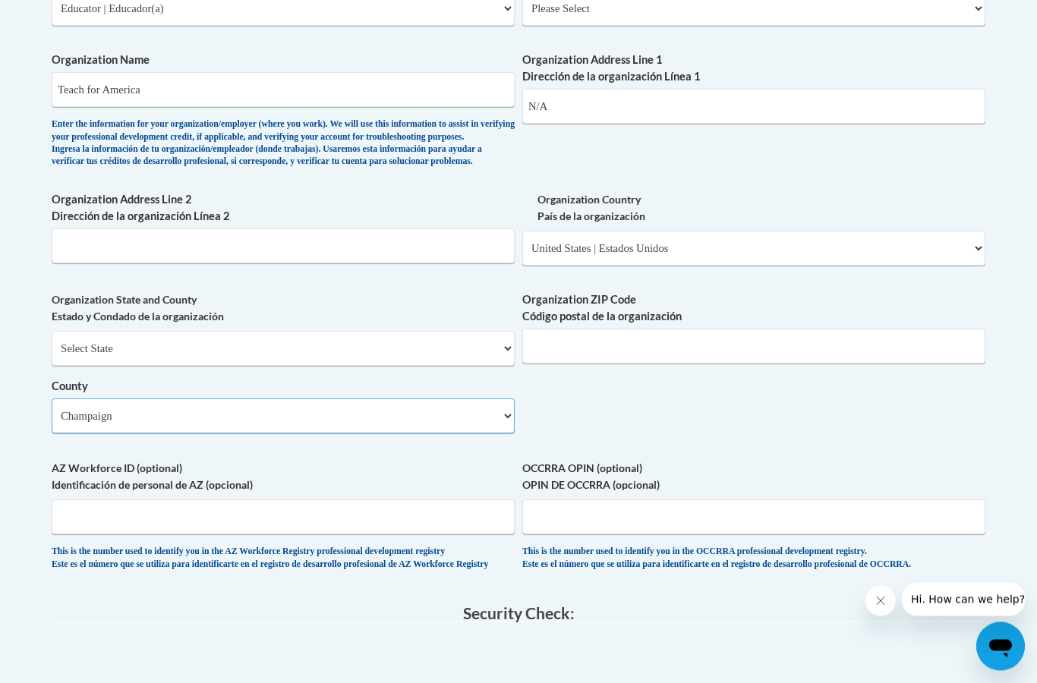
scroll to position [984, 0]
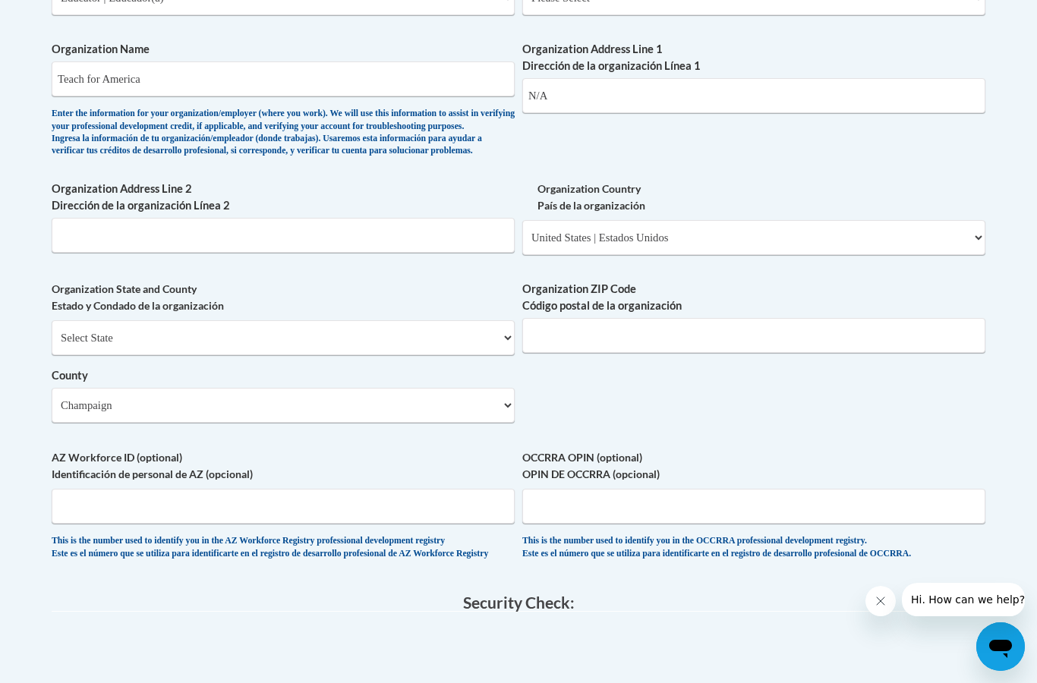
checkbox input "true"
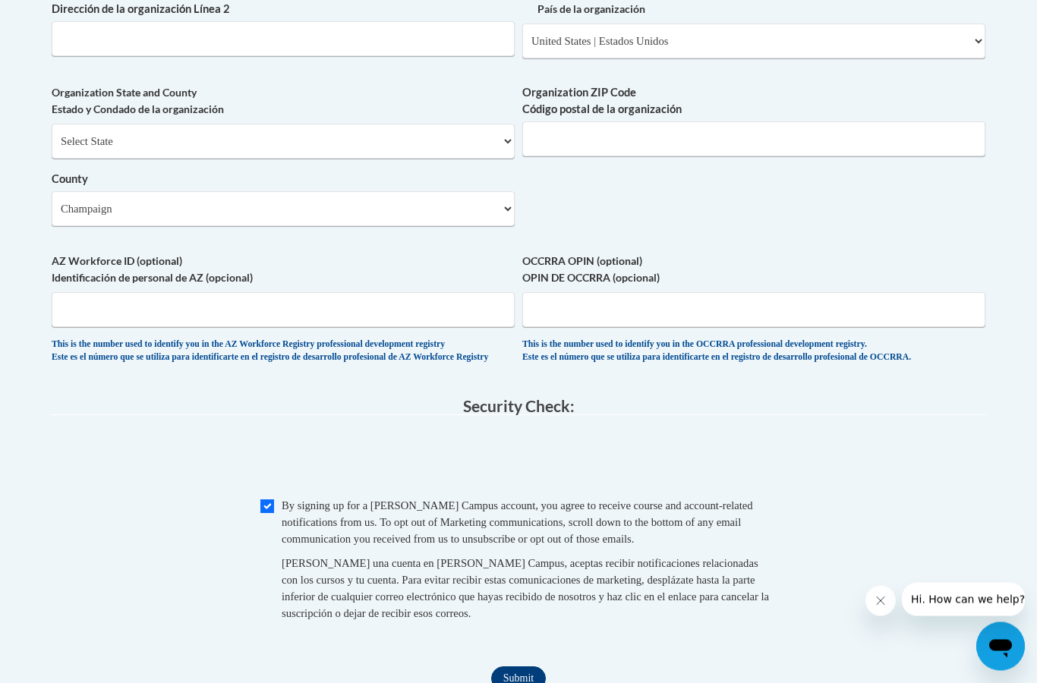
scroll to position [1180, 0]
click at [505, 666] on input "Submit" at bounding box center [518, 678] width 55 height 24
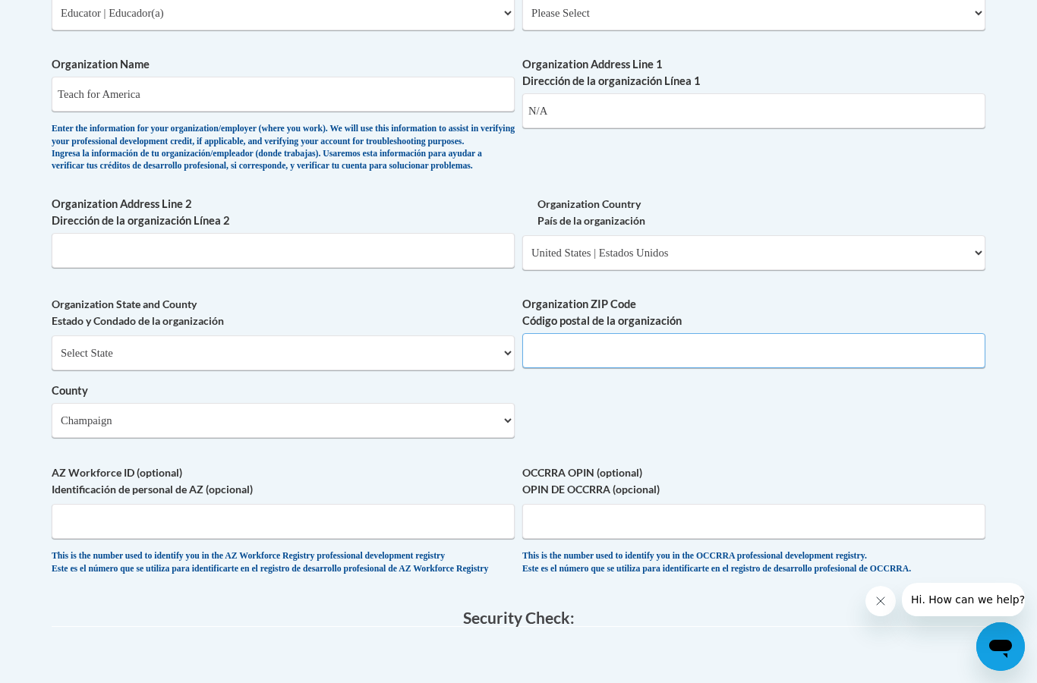
scroll to position [949, 0]
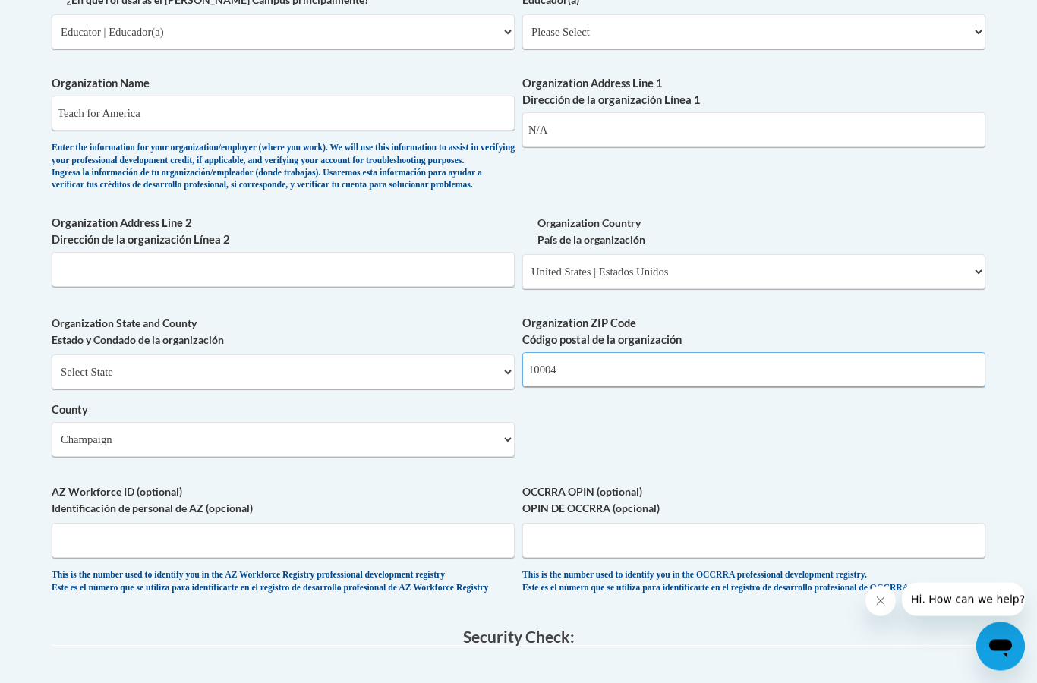
type input "10004"
click at [562, 113] on input "N/A" at bounding box center [753, 130] width 463 height 35
type input "N"
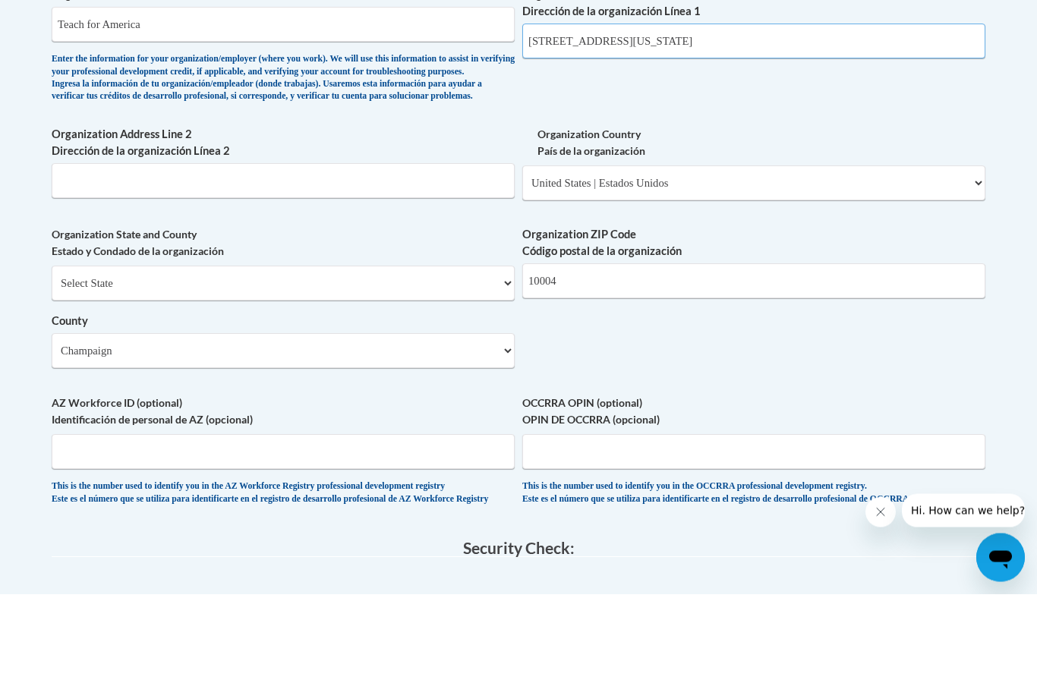
scroll to position [1036, 0]
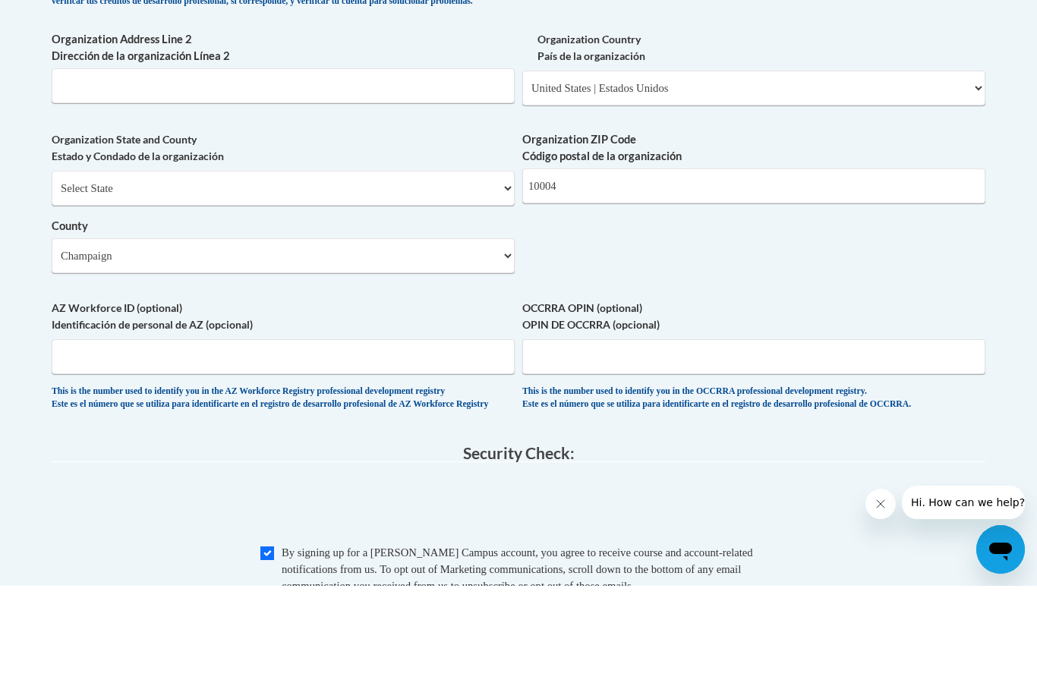
type input "25 Broadway, 12th Floor, New York"
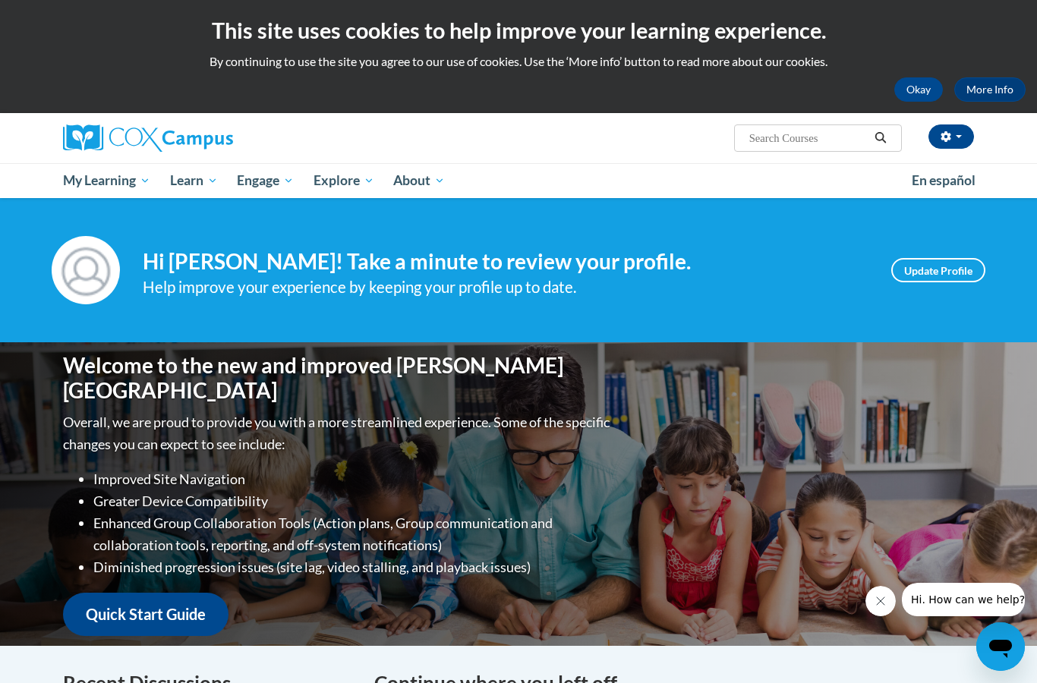
click at [778, 147] on input "Search..." at bounding box center [808, 138] width 121 height 18
paste input "ystematic and Explicit Phonics Instruction"
type input "ystematic and Explicit Phonics Instruction"
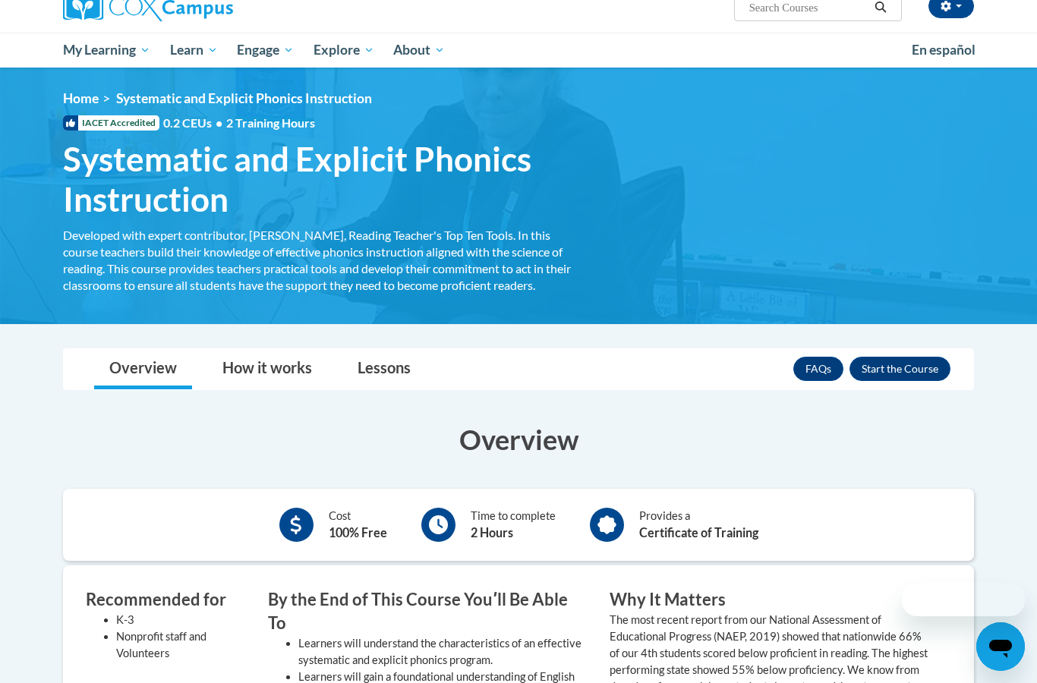
scroll to position [136, 0]
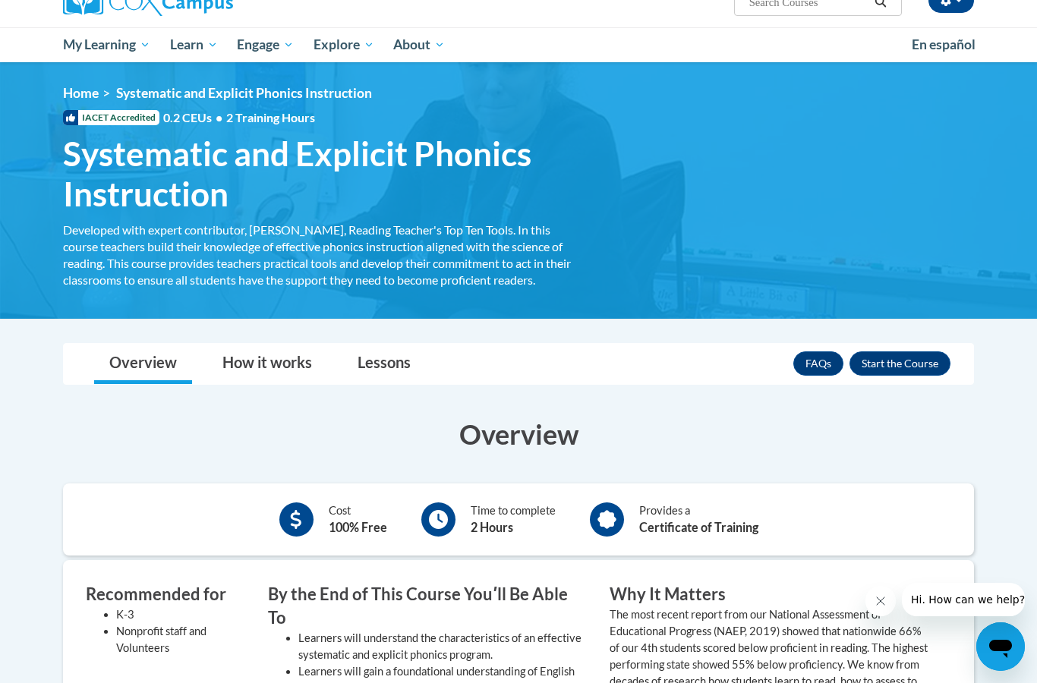
click at [868, 378] on div "FAQs Enroll" at bounding box center [871, 363] width 157 height 39
click at [868, 368] on button "Enroll" at bounding box center [899, 363] width 101 height 24
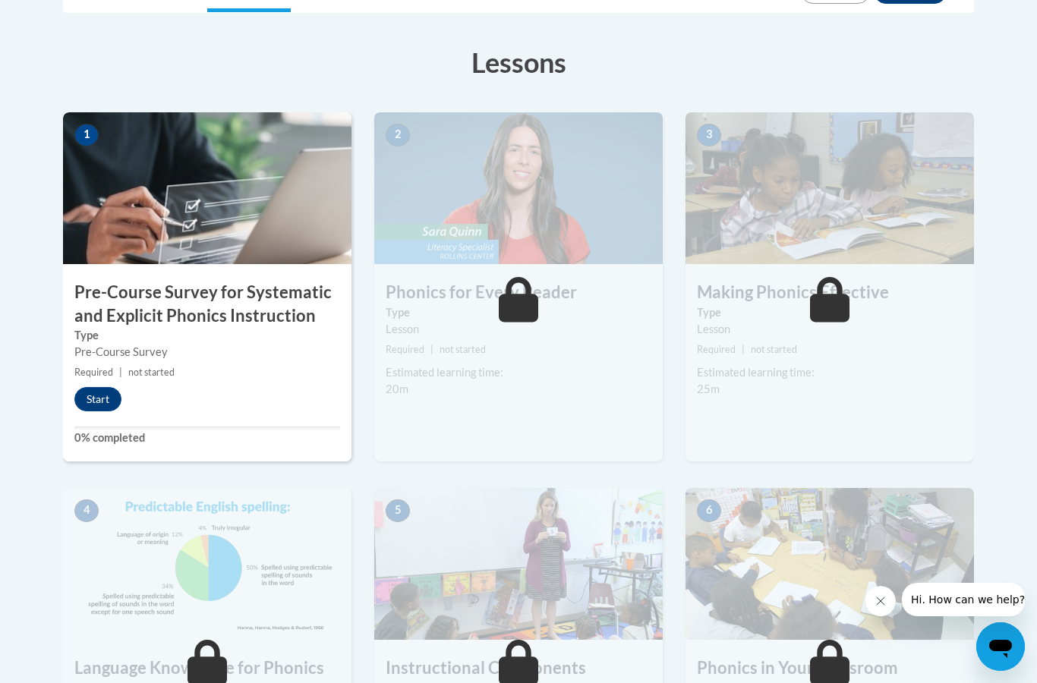
scroll to position [384, 0]
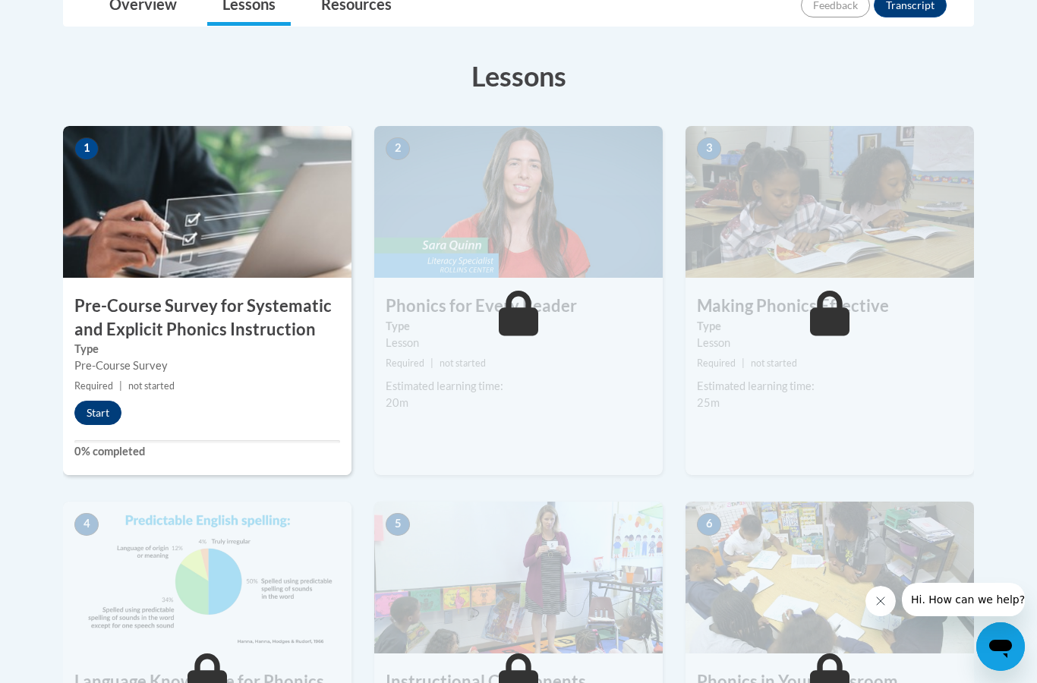
click at [102, 406] on button "Start" at bounding box center [97, 413] width 47 height 24
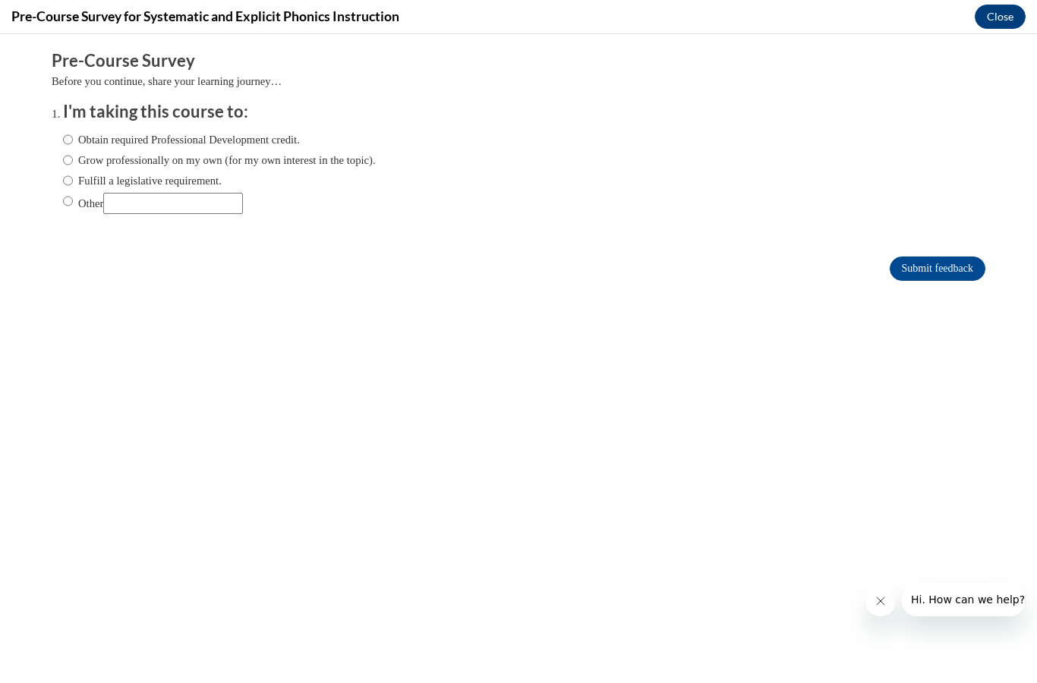
scroll to position [0, 0]
click at [70, 143] on input "Obtain required Professional Development credit." at bounding box center [68, 139] width 10 height 17
radio input "true"
click at [68, 160] on input "Grow professionally on my own (for my own interest in the topic)." at bounding box center [68, 160] width 10 height 17
radio input "true"
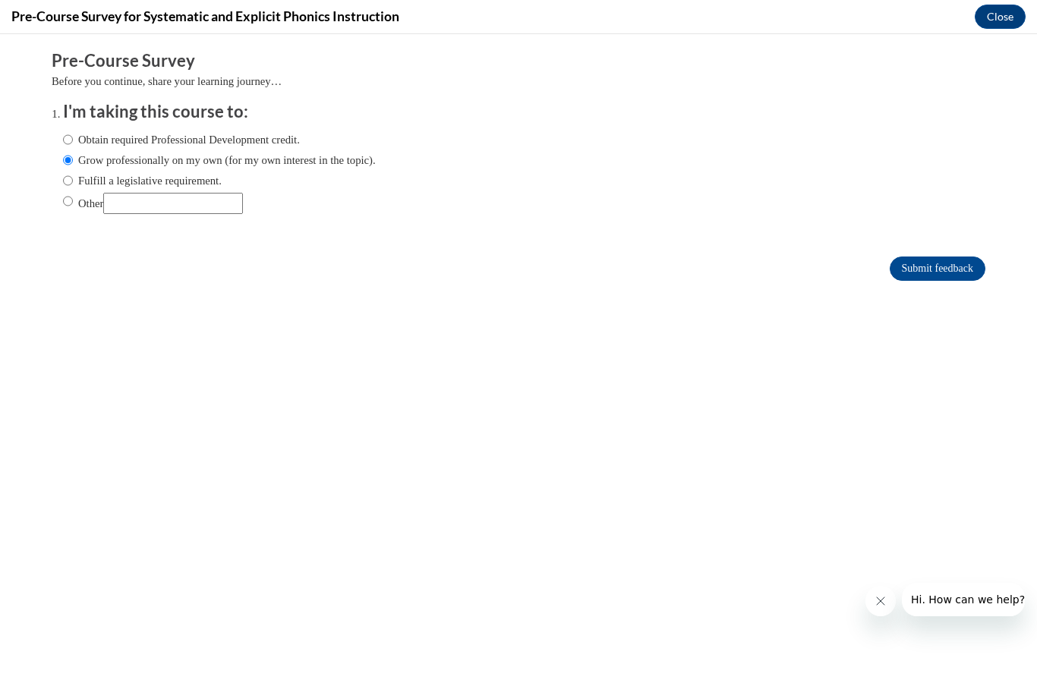
click at [71, 177] on input "Fulfill a legislative requirement." at bounding box center [68, 180] width 10 height 17
radio input "true"
click at [67, 139] on input "Obtain required Professional Development credit." at bounding box center [68, 139] width 10 height 17
radio input "true"
click at [902, 273] on input "Submit feedback" at bounding box center [938, 269] width 96 height 24
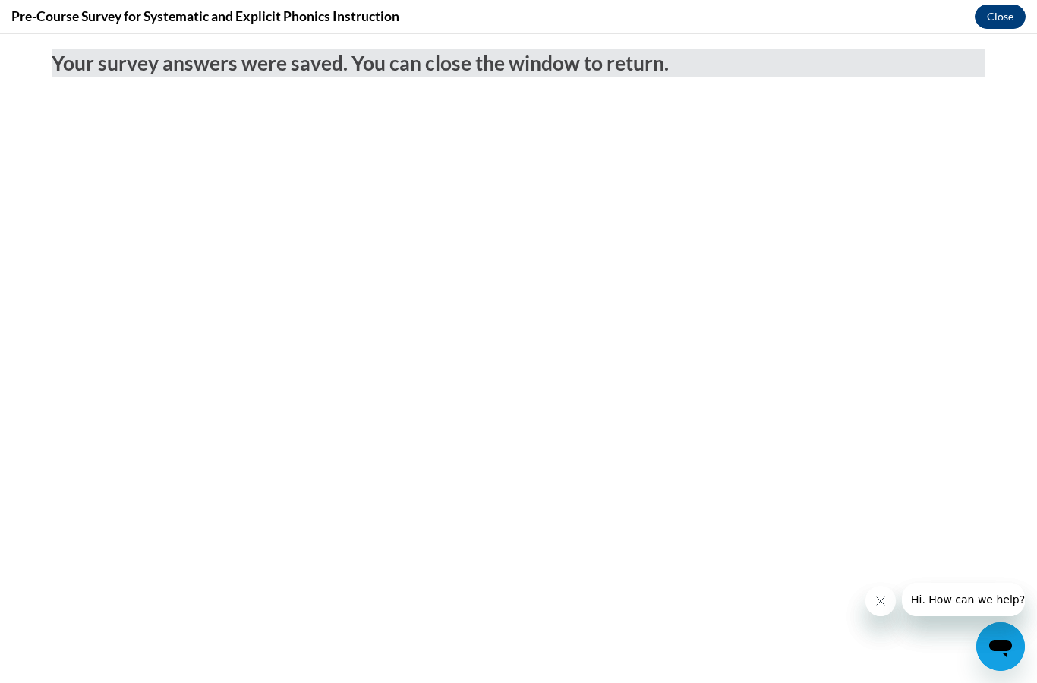
click at [1015, 9] on button "Close" at bounding box center [1000, 17] width 51 height 24
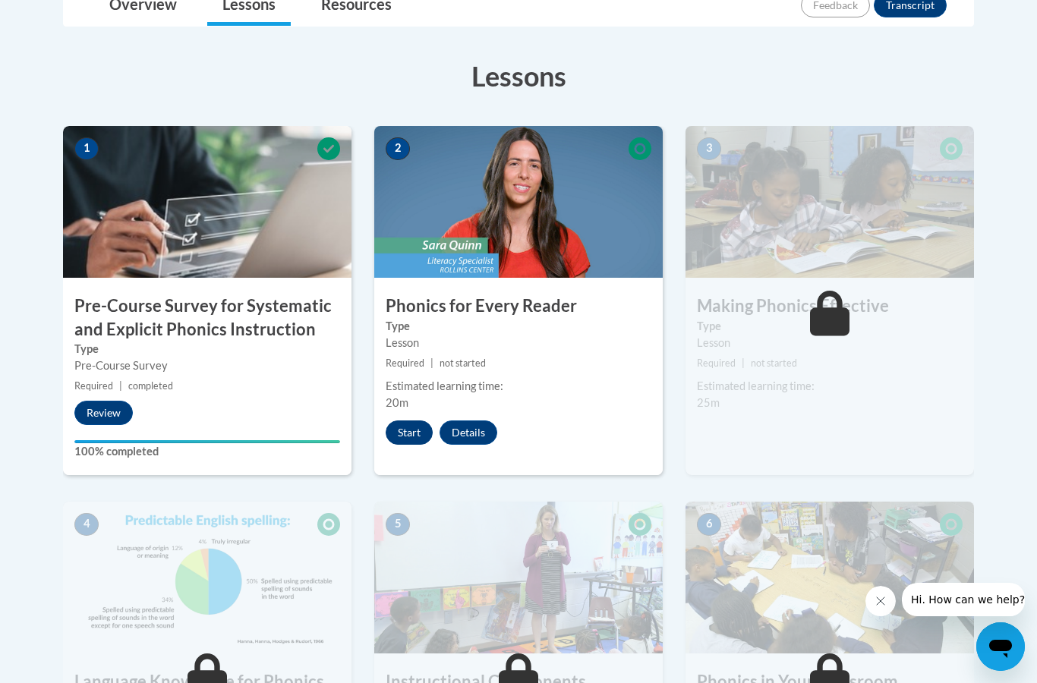
click at [415, 436] on button "Start" at bounding box center [409, 433] width 47 height 24
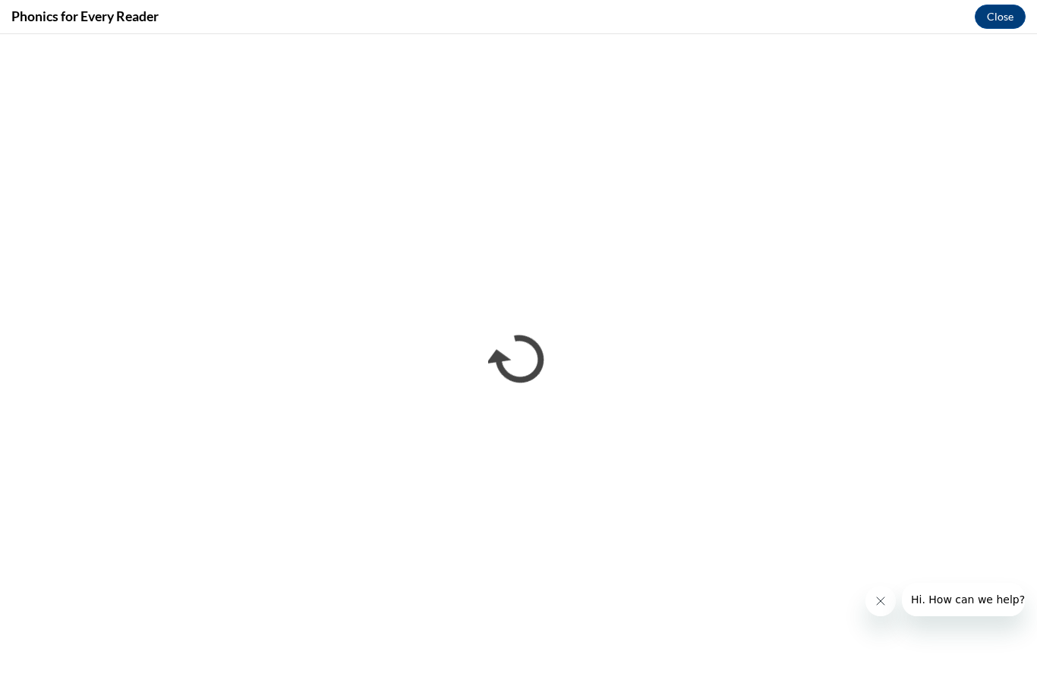
scroll to position [1223, 0]
click at [884, 598] on icon "Close message from company" at bounding box center [881, 601] width 8 height 8
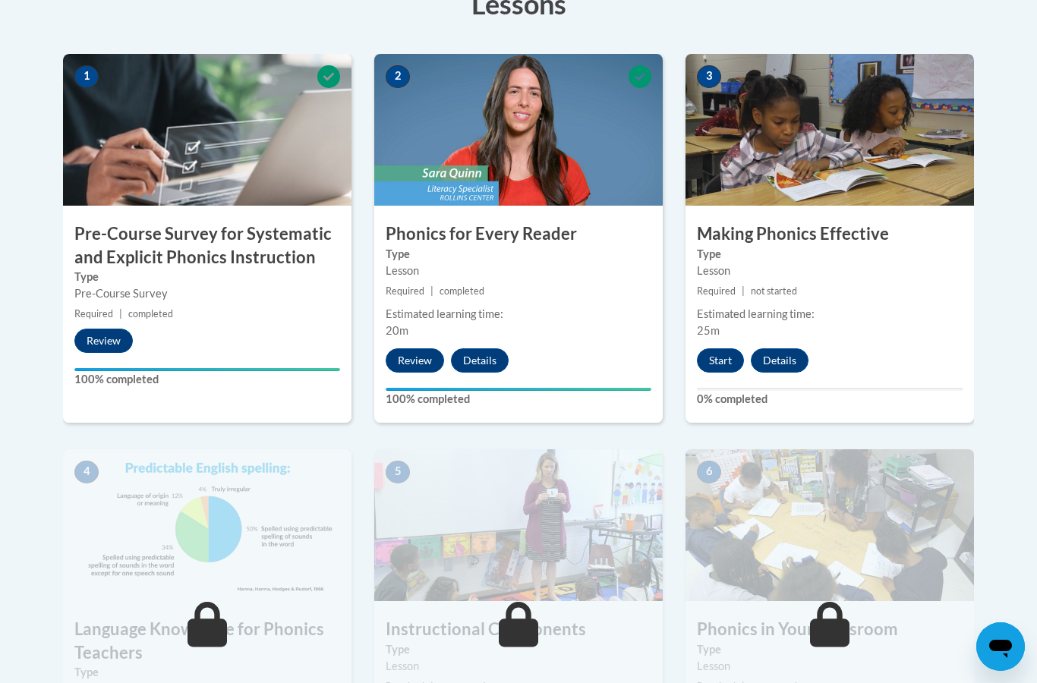
scroll to position [452, 0]
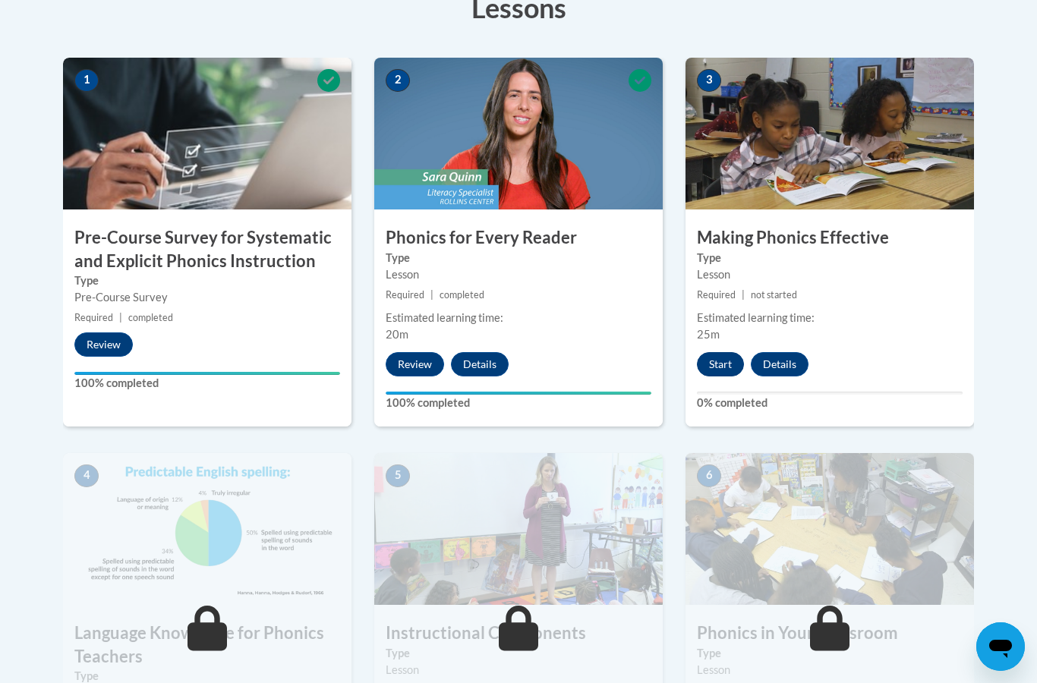
click at [710, 372] on button "Start" at bounding box center [720, 364] width 47 height 24
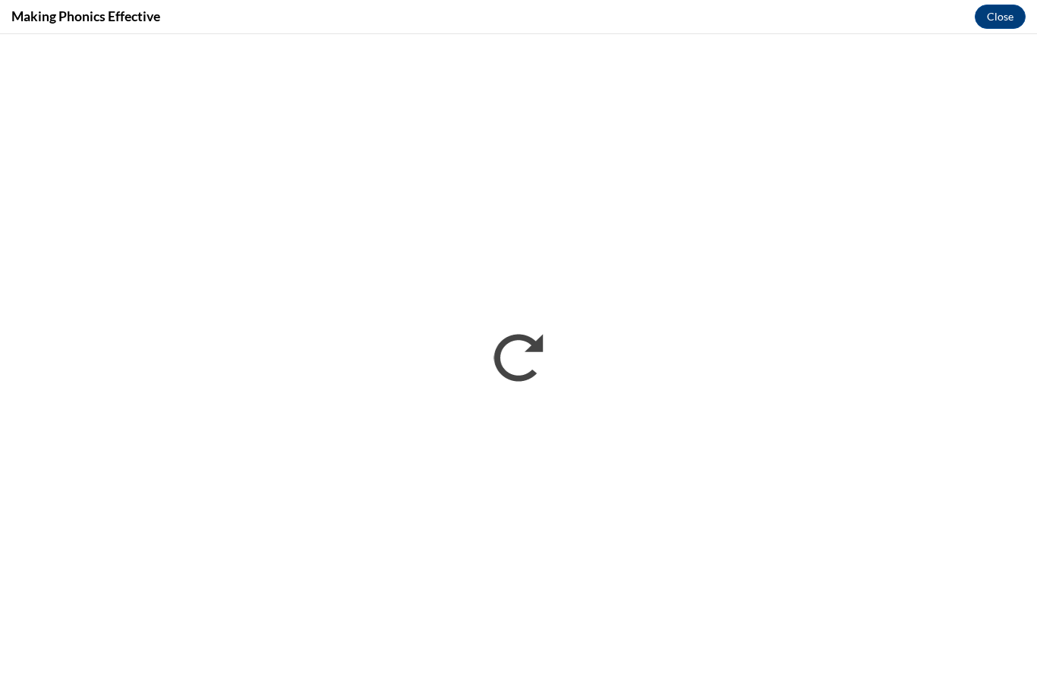
scroll to position [0, 0]
